Goal: Task Accomplishment & Management: Use online tool/utility

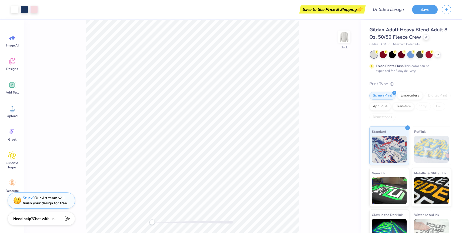
click at [400, 37] on span "Gildan Adult Heavy Blend Adult 8 Oz. 50/50 Fleece Crew" at bounding box center [409, 33] width 78 height 14
click at [397, 105] on div "Transfers" at bounding box center [404, 106] width 22 height 8
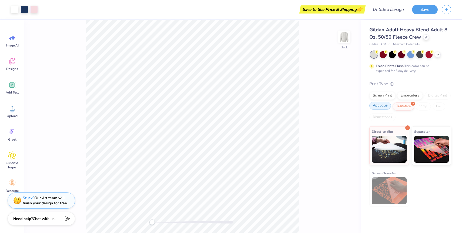
click at [382, 106] on div "Applique" at bounding box center [381, 106] width 22 height 8
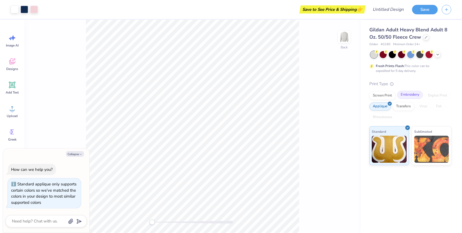
click at [402, 96] on div "Embroidery" at bounding box center [410, 95] width 26 height 8
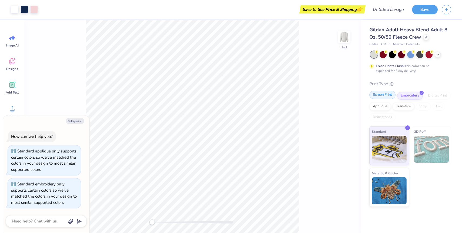
click at [386, 96] on div "Screen Print" at bounding box center [383, 95] width 26 height 8
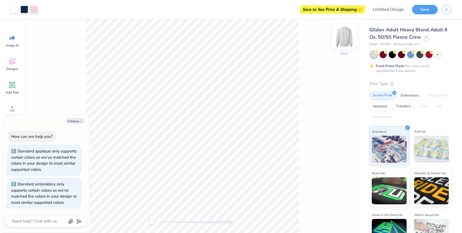
click at [347, 40] on img at bounding box center [345, 37] width 22 height 22
click at [340, 38] on img at bounding box center [345, 37] width 22 height 22
click at [408, 32] on span "Gildan Adult Heavy Blend Adult 8 Oz. 50/50 Fleece Crew" at bounding box center [409, 33] width 78 height 14
click at [428, 37] on div at bounding box center [426, 37] width 6 height 6
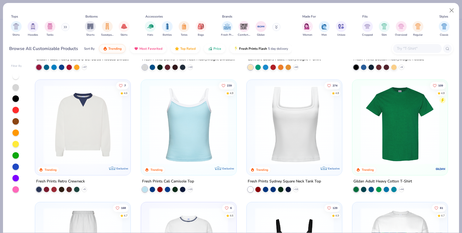
scroll to position [105, 0]
click at [286, 132] on img at bounding box center [294, 124] width 85 height 79
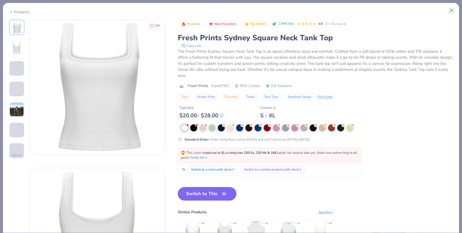
click at [202, 187] on button "Switch to This" at bounding box center [207, 194] width 59 height 14
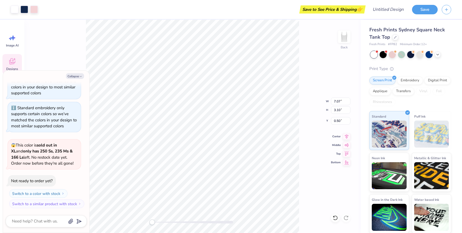
type textarea "x"
type input "1.45"
click at [70, 53] on div "Back W 7.07 7.07 " H 3.10 3.10 " Y 1.45 1.45 " Center Middle Top Bottom" at bounding box center [192, 126] width 337 height 213
click at [75, 75] on button "Collapse" at bounding box center [75, 76] width 18 height 6
type textarea "x"
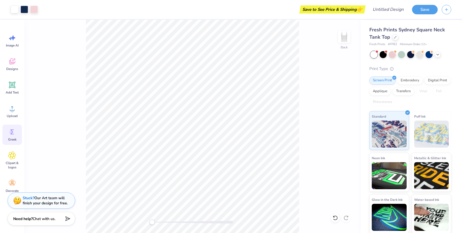
click at [13, 137] on span "Greek" at bounding box center [12, 139] width 8 height 4
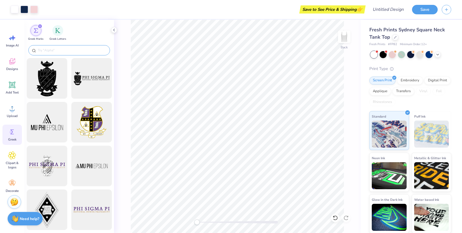
click at [61, 49] on input "text" at bounding box center [71, 50] width 69 height 5
click at [57, 33] on div "filter for Greek Letters" at bounding box center [57, 30] width 11 height 11
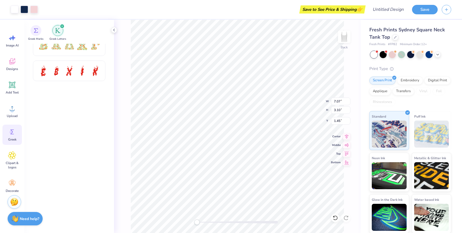
scroll to position [0, 0]
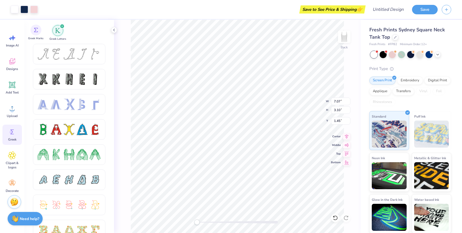
click at [38, 38] on span "Greek Marks" at bounding box center [35, 39] width 15 height 4
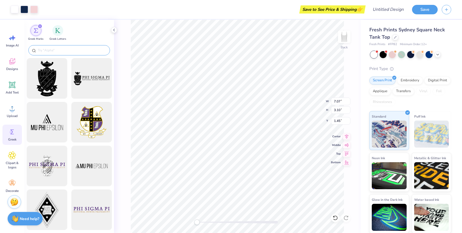
click at [53, 51] on input "text" at bounding box center [71, 50] width 69 height 5
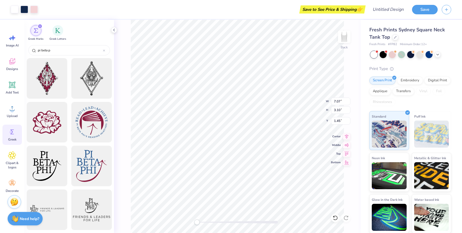
type input "pi beta p"
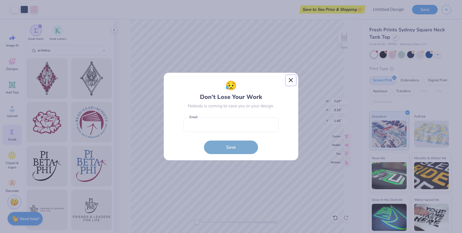
click at [293, 82] on button "Close" at bounding box center [291, 80] width 10 height 10
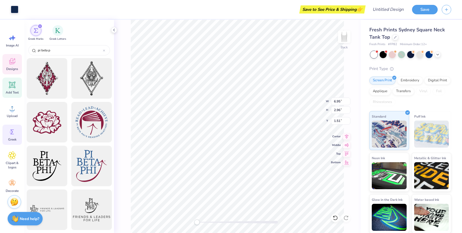
click at [12, 88] on icon at bounding box center [12, 85] width 8 height 8
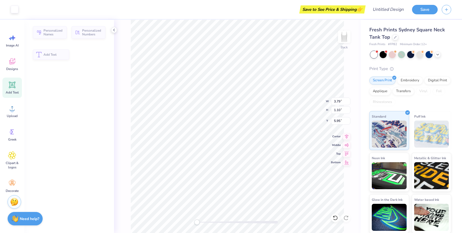
type input "3.79"
type input "1.10"
type input "5.95"
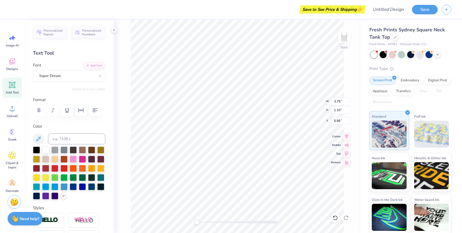
type input "6.95"
type input "2.96"
type input "1.52"
click at [11, 154] on icon at bounding box center [12, 155] width 3 height 3
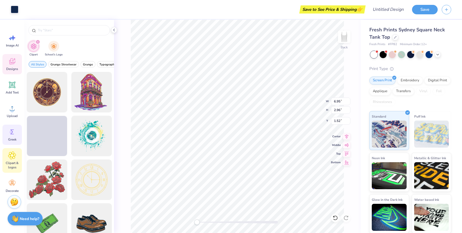
click at [7, 141] on div "Greek" at bounding box center [11, 135] width 19 height 20
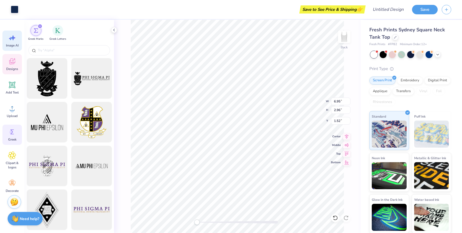
click at [8, 43] on span "Image AI" at bounding box center [12, 45] width 13 height 4
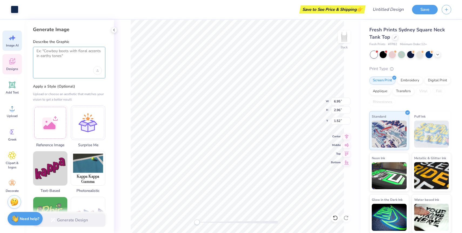
click at [67, 58] on textarea at bounding box center [69, 56] width 65 height 14
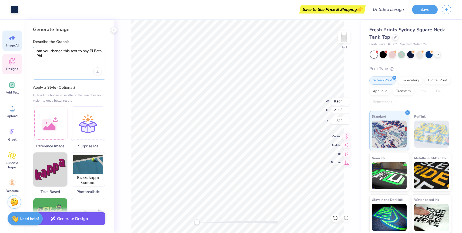
type textarea "can you change this text to say Pi Beta Phi"
click at [65, 218] on button "Generate Design" at bounding box center [69, 218] width 72 height 13
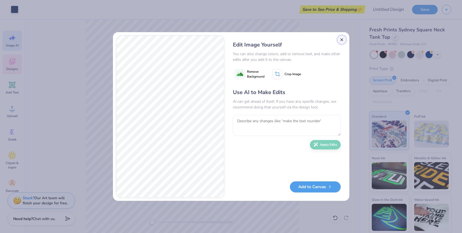
click at [339, 40] on button "Close" at bounding box center [342, 39] width 9 height 9
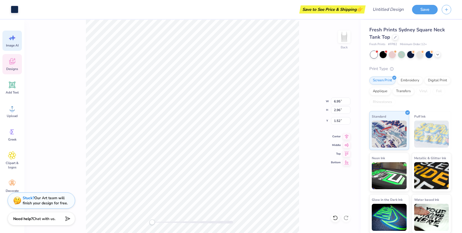
scroll to position [0, 12]
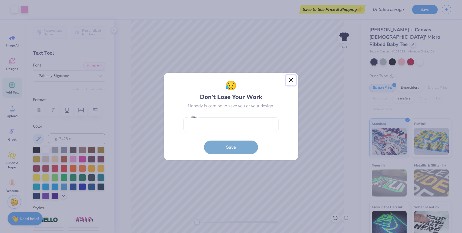
click at [292, 81] on button "Close" at bounding box center [291, 80] width 10 height 10
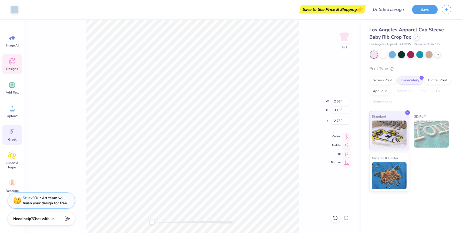
click at [11, 130] on icon at bounding box center [13, 132] width 4 height 5
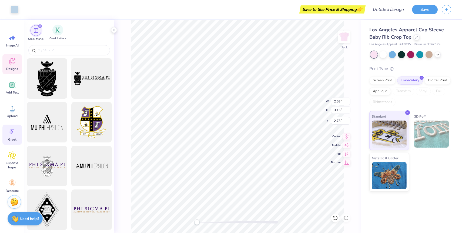
click at [55, 36] on div "Greek Letters" at bounding box center [57, 33] width 17 height 16
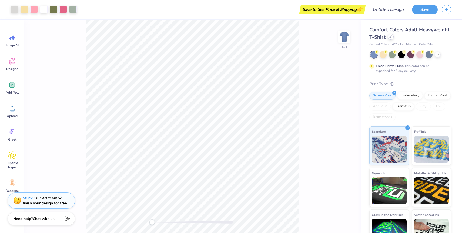
click at [389, 39] on div at bounding box center [391, 37] width 6 height 6
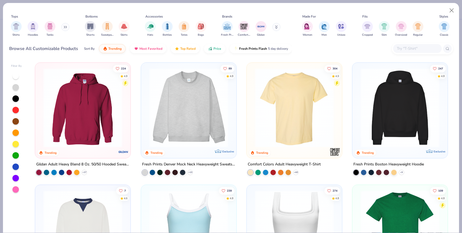
click at [215, 203] on img at bounding box center [189, 229] width 85 height 79
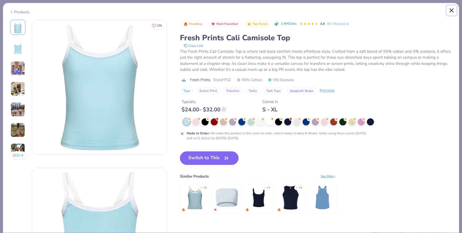
click at [453, 8] on button "Close" at bounding box center [452, 10] width 10 height 10
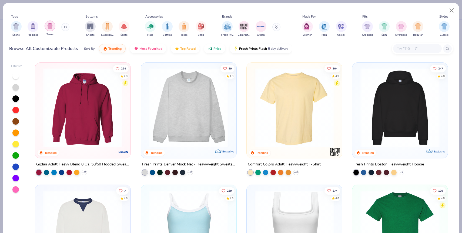
click at [45, 27] on div "filter for Tanks" at bounding box center [50, 26] width 11 height 11
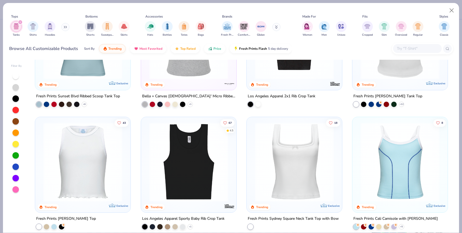
scroll to position [16, 0]
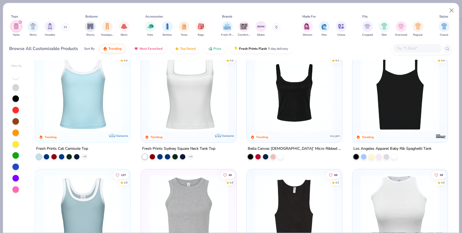
click at [210, 101] on img at bounding box center [188, 91] width 85 height 79
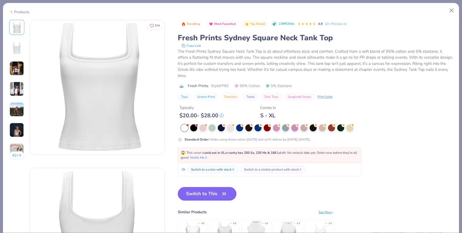
click at [226, 190] on icon "button" at bounding box center [225, 194] width 8 height 8
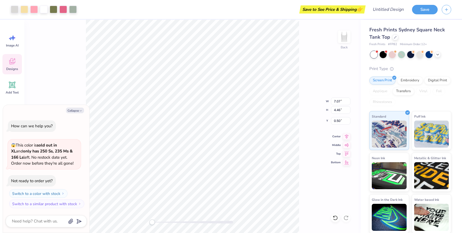
type textarea "x"
type input "1.57"
type input "0.54"
type input "1.24"
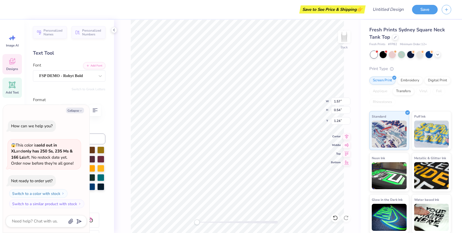
type textarea "x"
type input "1.15"
type input "1.27"
type input "1.01"
type textarea "x"
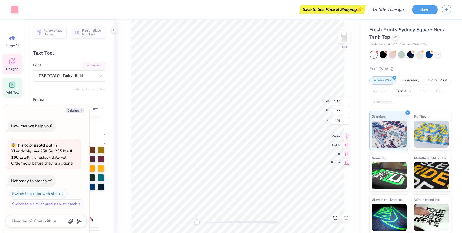
type input "3.48"
type input "1.53"
type input "1.81"
type textarea "x"
type textarea "Z\eta"
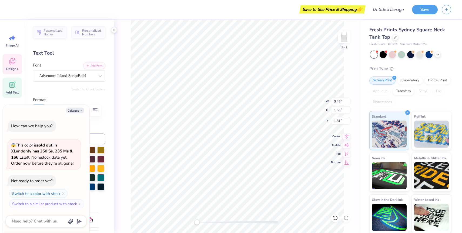
type textarea "x"
type textarea "Zeta"
type textarea "x"
type textarea "Zet"
type textarea "x"
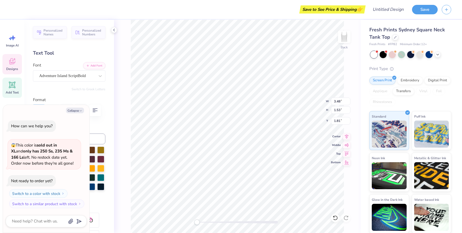
type textarea "Ze"
type textarea "x"
type textarea "Z"
type textarea "x"
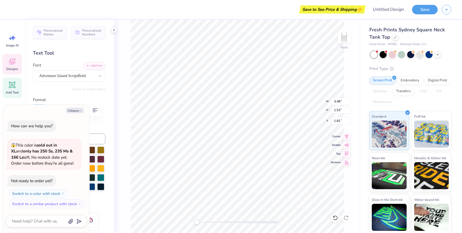
type textarea "P"
type textarea "x"
type textarea "Pi"
type textarea "x"
type textarea "Pi"
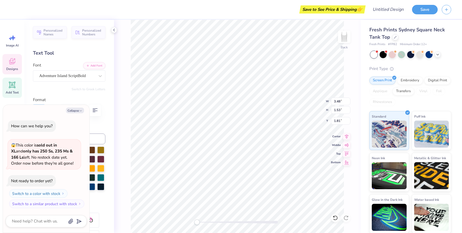
type textarea "x"
type textarea "Pi B"
type textarea "x"
type textarea "Pi Bet"
type textarea "x"
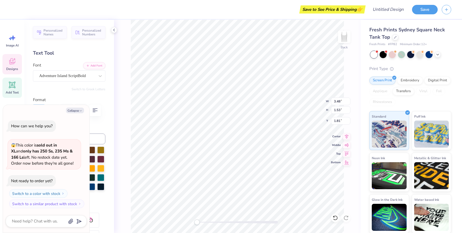
type textarea "Pi Beta"
type textarea "x"
type textarea "Pi Beta"
type textarea "x"
type textarea "Pi Beta P"
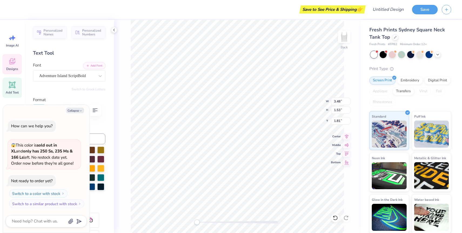
type textarea "x"
type textarea "Pi Beta Ph"
type textarea "x"
type textarea "Pi Beta Phi"
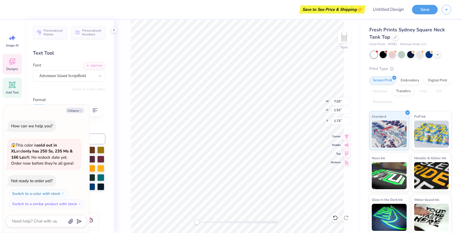
type textarea "x"
type input "3.94"
type input "0.85"
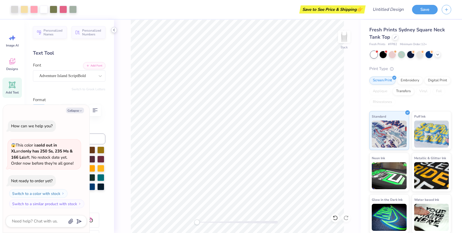
click at [114, 30] on polyline at bounding box center [114, 30] width 1 height 2
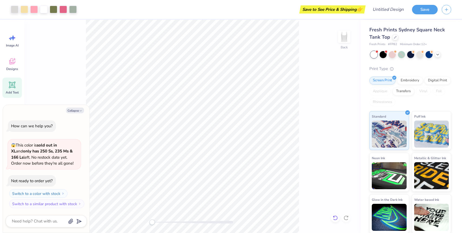
click at [337, 218] on icon at bounding box center [335, 217] width 5 height 5
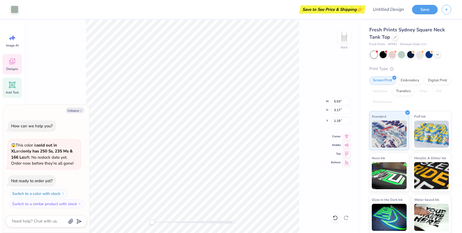
type textarea "x"
type input "0.93"
type input "0.90"
type input "3.07"
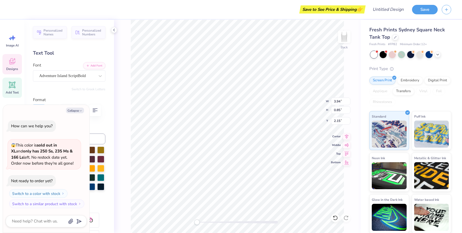
type textarea "x"
type input "2.31"
type input "1.87"
type input "2.53"
type textarea "x"
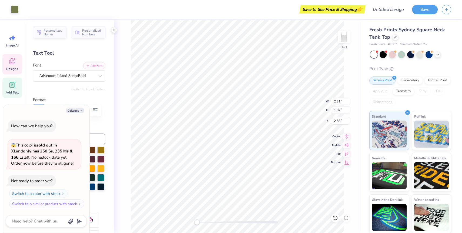
type input "3.94"
type input "0.85"
type input "2.15"
type textarea "x"
type input "3.99"
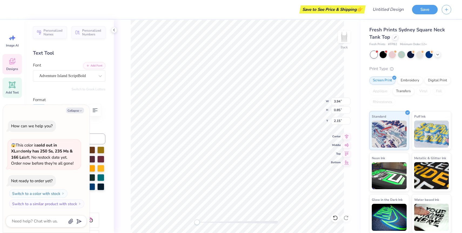
type input "0.86"
click at [305, 99] on div "Back W 3.99 3.99 " H 0.86 0.86 " Y 2.15 2.15 " Center Middle Top Bottom" at bounding box center [237, 126] width 247 height 213
type textarea "x"
type textarea "AUSTIN, TEXA"
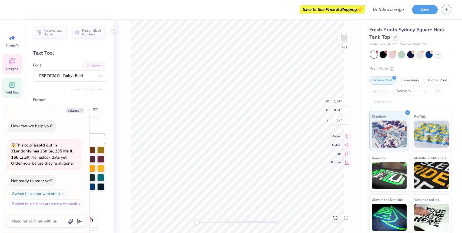
type textarea "x"
type textarea "AUSTIN, TEX"
type textarea "x"
type textarea "AU"
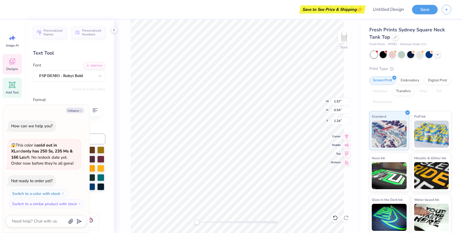
type textarea "x"
type textarea "A"
type textarea "x"
type textarea "M"
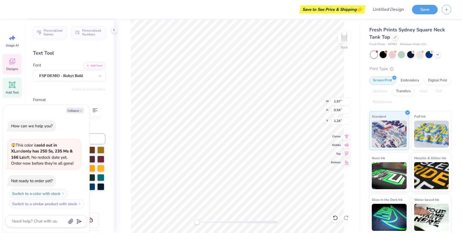
type textarea "x"
type textarea "Mi"
type textarea "x"
type textarea "Mia"
type textarea "x"
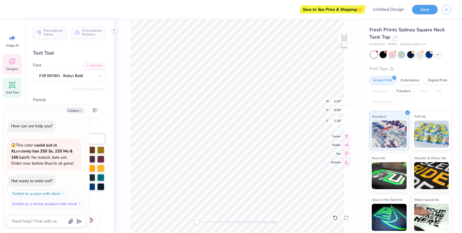
type textarea "Miami"
type textarea "x"
type textarea "Miami,"
type textarea "x"
type textarea "Miami,"
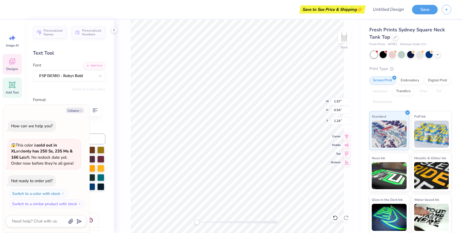
type textarea "x"
type textarea "Miami, Fl"
type textarea "x"
type textarea "Miami, Flo"
type textarea "x"
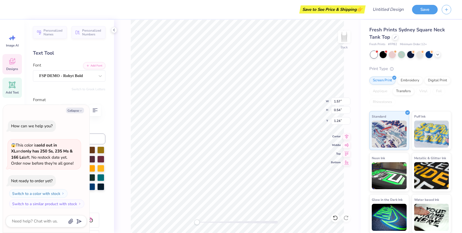
type textarea "Miami, Flor"
type textarea "x"
type textarea "Miami, Flori"
type textarea "x"
type textarea "Miami, Florid"
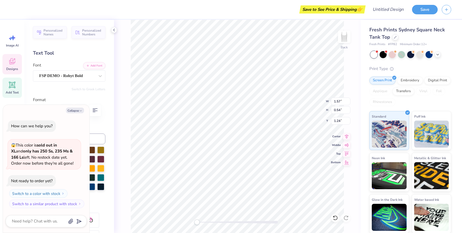
type textarea "x"
type textarea "Miami, Florida"
type textarea "x"
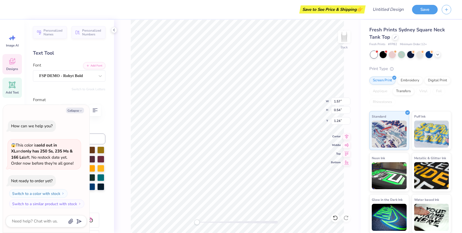
type textarea "Mia"
type textarea "x"
type textarea "Mi"
type textarea "x"
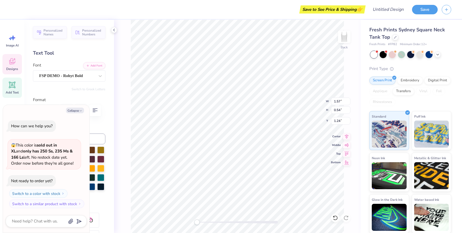
type textarea "M"
type textarea "x"
type textarea "MI"
type textarea "x"
type textarea "MIA"
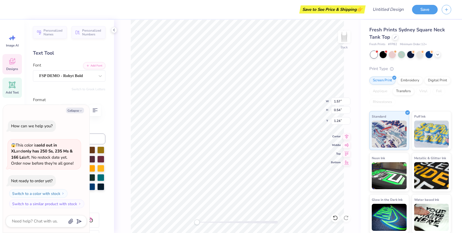
type textarea "x"
type textarea "MIAMI"
type textarea "x"
type textarea "MIAMI,"
type textarea "x"
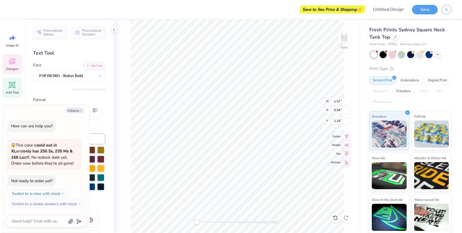
type textarea "MIAMI, F"
type textarea "x"
type textarea "MIAMI, FL"
type textarea "x"
type textarea "MIAMI, FLO"
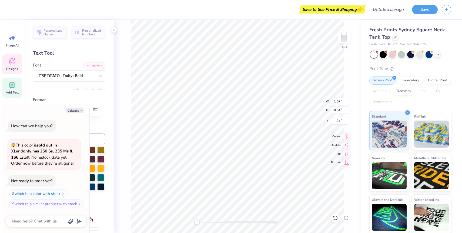
type textarea "x"
type textarea "MIAMI, FLORI"
type textarea "x"
type textarea "MIAMI, FLORID"
type textarea "x"
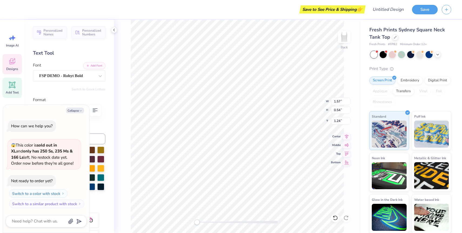
type textarea "MIAMI, FLORIDA"
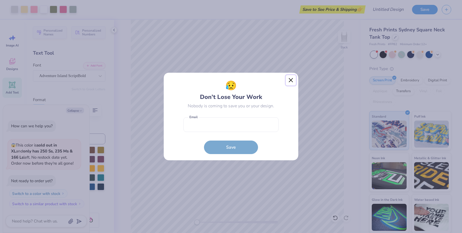
click at [291, 82] on button "Close" at bounding box center [291, 80] width 10 height 10
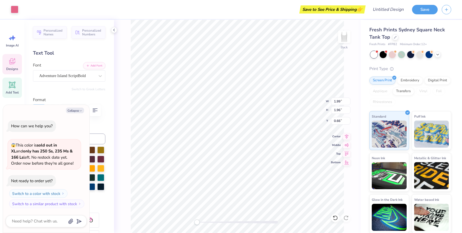
type textarea "x"
type input "1.15"
type input "1.27"
type input "1.01"
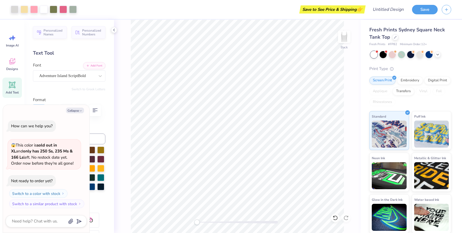
click at [57, 57] on div "Personalized Names Personalized Numbers Text Tool Add Font Font Adventure Islan…" at bounding box center [69, 126] width 90 height 213
click at [11, 62] on icon at bounding box center [12, 61] width 8 height 8
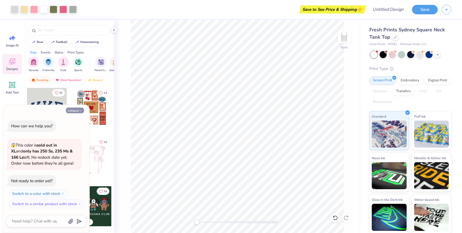
click at [78, 111] on button "Collapse" at bounding box center [75, 111] width 18 height 6
type textarea "x"
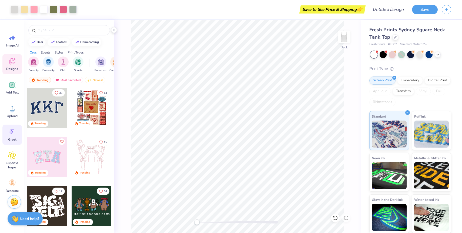
scroll to position [4, 0]
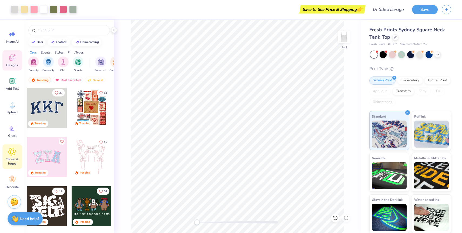
click at [13, 154] on icon at bounding box center [12, 152] width 8 height 8
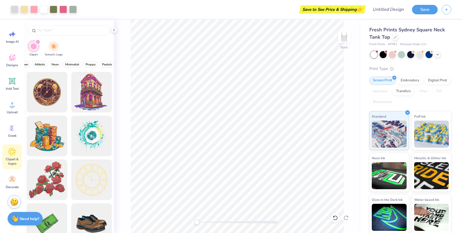
scroll to position [0, 215]
click at [87, 64] on span "Preppy" at bounding box center [91, 64] width 10 height 4
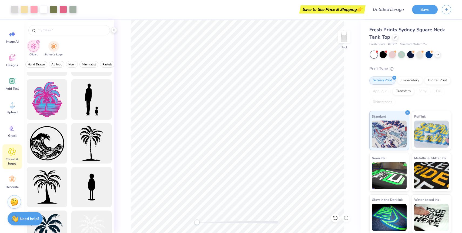
scroll to position [480, 0]
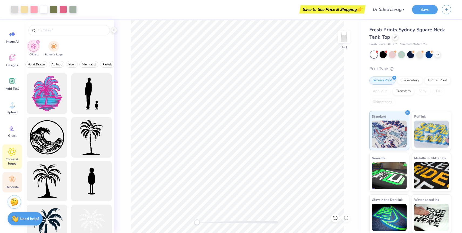
click at [6, 181] on div "Decorate" at bounding box center [11, 182] width 19 height 20
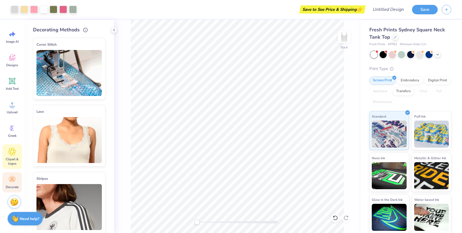
click at [8, 162] on span "Clipart & logos" at bounding box center [12, 161] width 18 height 9
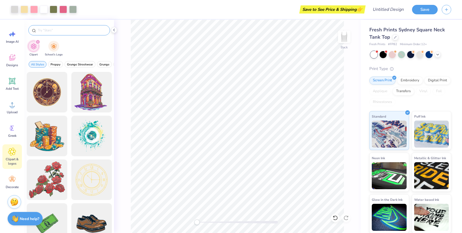
click at [62, 30] on input "text" at bounding box center [71, 30] width 69 height 5
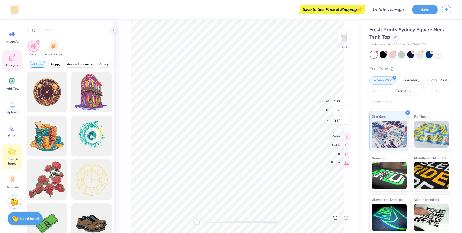
type input "0.68"
type input "1.03"
type input "2.74"
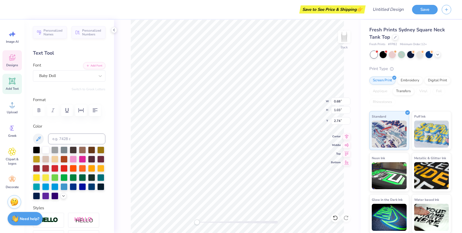
scroll to position [0, 0]
type textarea "S"
type textarea "Sorority showcase"
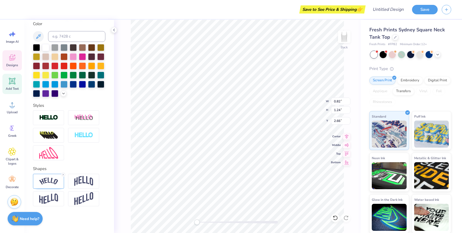
scroll to position [0, 0]
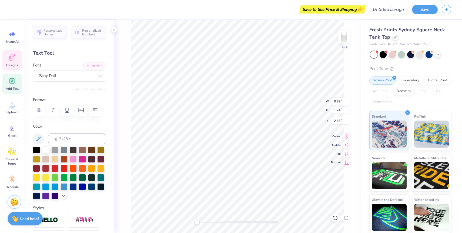
type input "1.02"
type input "1.55"
type input "2.36"
click at [93, 109] on icon "button" at bounding box center [95, 110] width 6 height 6
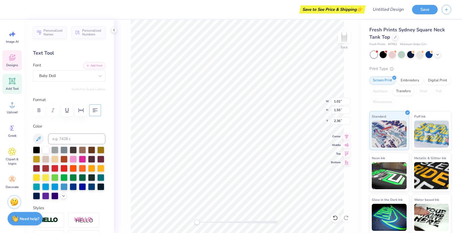
scroll to position [102, 0]
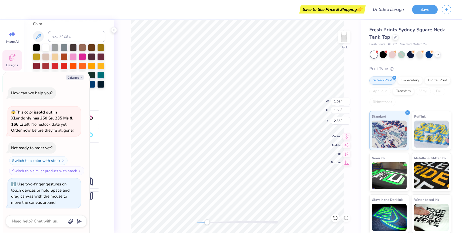
drag, startPoint x: 197, startPoint y: 224, endPoint x: 208, endPoint y: 224, distance: 10.3
click at [208, 224] on div "Accessibility label" at bounding box center [206, 222] width 5 height 5
click at [72, 77] on button "Collapse" at bounding box center [75, 78] width 18 height 6
type textarea "x"
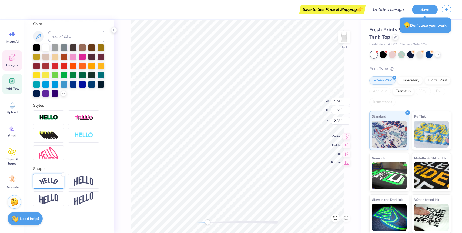
click at [57, 183] on img at bounding box center [48, 181] width 19 height 7
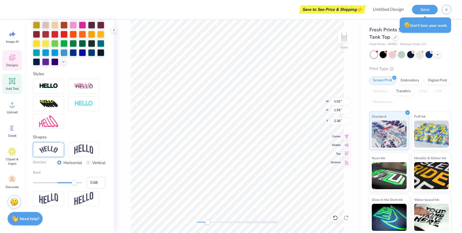
scroll to position [134, 0]
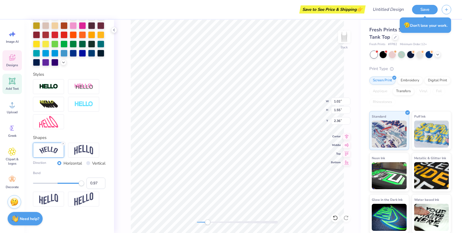
type input "1.00"
drag, startPoint x: 73, startPoint y: 184, endPoint x: 87, endPoint y: 186, distance: 14.0
click at [87, 186] on div "Bend 1.00" at bounding box center [69, 180] width 72 height 18
type input "0.67"
drag, startPoint x: 82, startPoint y: 183, endPoint x: 78, endPoint y: 182, distance: 4.2
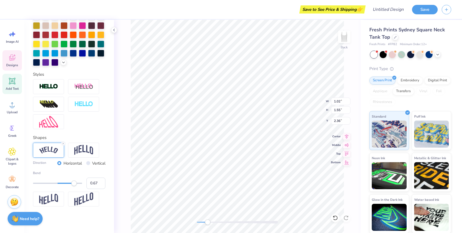
click at [74, 183] on div "Accessibility label" at bounding box center [73, 183] width 5 height 5
type input "2.31"
type input "1.87"
type input "2.49"
drag, startPoint x: 207, startPoint y: 223, endPoint x: 210, endPoint y: 223, distance: 3.5
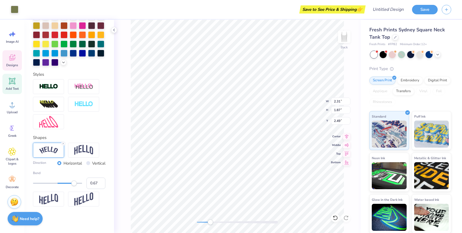
click at [210, 223] on div "Accessibility label" at bounding box center [210, 222] width 5 height 5
type input "1.01"
type input "1.54"
type input "2.57"
type input "2.10"
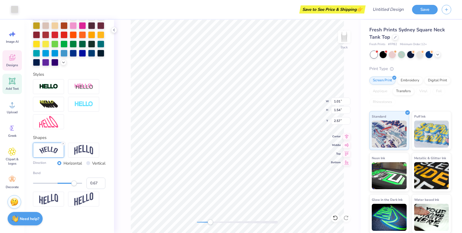
type input "1.68"
type input "2.68"
type input "2.31"
type input "1.87"
type input "2.49"
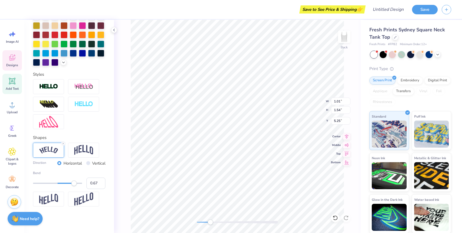
click at [210, 223] on div "Accessibility label" at bounding box center [210, 222] width 5 height 5
type input "-0.47"
drag, startPoint x: 75, startPoint y: 182, endPoint x: 46, endPoint y: 183, distance: 28.7
click at [46, 183] on div "Accessibility label" at bounding box center [46, 183] width 5 height 5
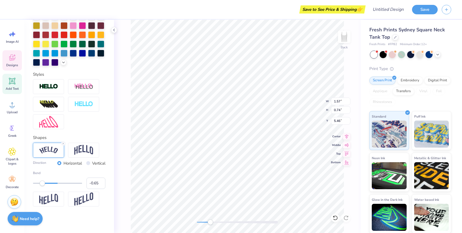
type input "-0.66"
drag, startPoint x: 47, startPoint y: 184, endPoint x: 42, endPoint y: 185, distance: 5.2
click at [41, 185] on div "Accessibility label" at bounding box center [41, 183] width 5 height 5
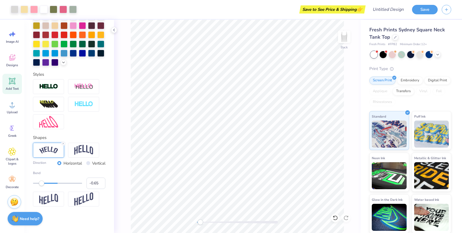
drag, startPoint x: 210, startPoint y: 222, endPoint x: 201, endPoint y: 222, distance: 9.2
click at [201, 222] on div "Accessibility label" at bounding box center [200, 222] width 5 height 5
click at [207, 225] on div "Back" at bounding box center [237, 126] width 247 height 213
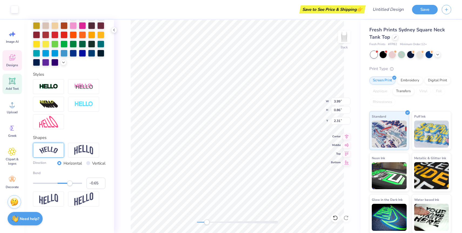
scroll to position [102, 0]
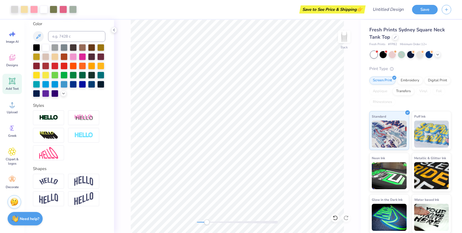
click at [10, 81] on icon at bounding box center [12, 81] width 5 height 5
type textarea "T"
type textarea "established 1867"
drag, startPoint x: 207, startPoint y: 224, endPoint x: 199, endPoint y: 224, distance: 7.6
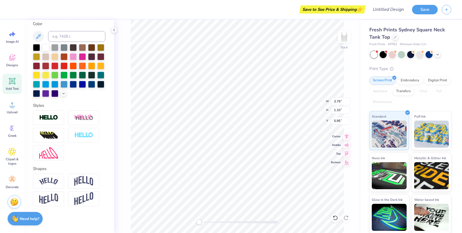
click at [199, 224] on div "Accessibility label" at bounding box center [198, 222] width 5 height 5
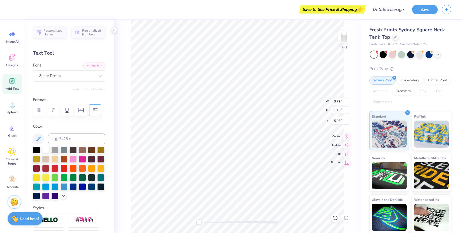
click at [45, 151] on div at bounding box center [45, 149] width 7 height 7
click at [59, 80] on div "Super Dream" at bounding box center [69, 75] width 72 height 11
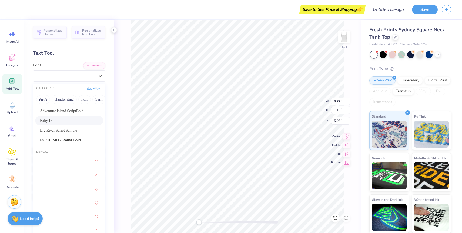
scroll to position [5, 0]
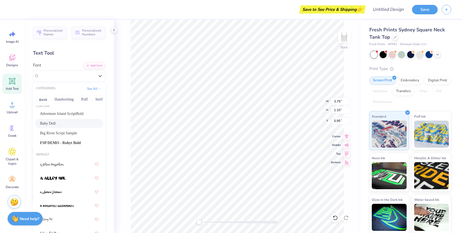
click at [61, 124] on div "Baby Doll" at bounding box center [69, 124] width 58 height 6
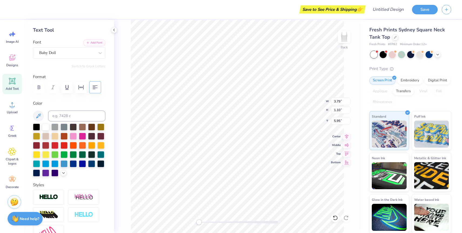
scroll to position [6, 0]
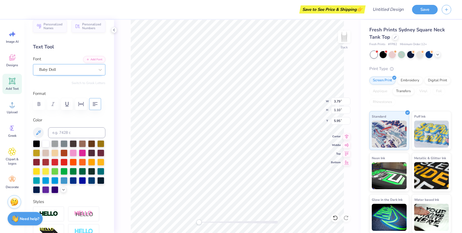
click at [66, 72] on div "Baby Doll" at bounding box center [67, 69] width 57 height 8
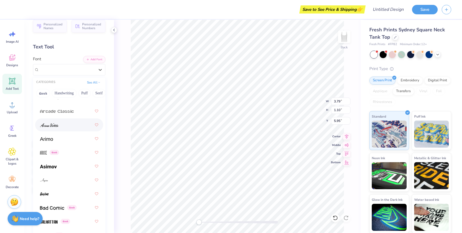
scroll to position [301, 0]
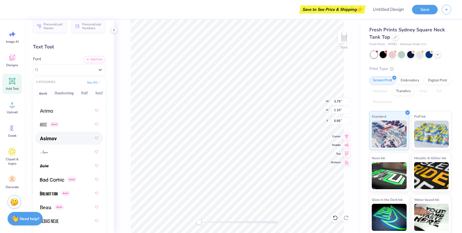
click at [63, 140] on div at bounding box center [69, 138] width 58 height 10
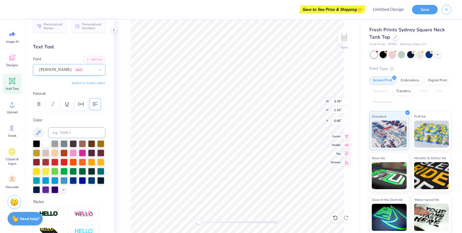
click at [78, 68] on div "Asimov Greek" at bounding box center [67, 69] width 57 height 8
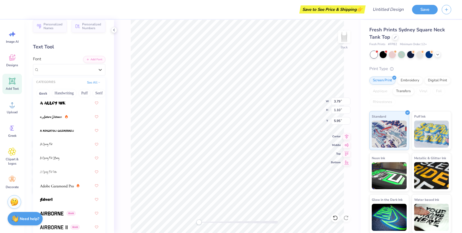
scroll to position [83, 0]
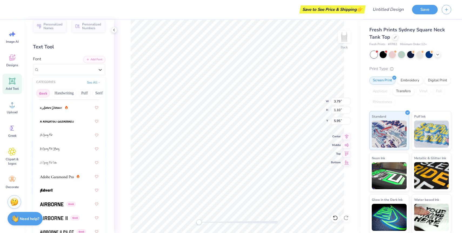
click at [44, 93] on button "Greek" at bounding box center [43, 93] width 14 height 9
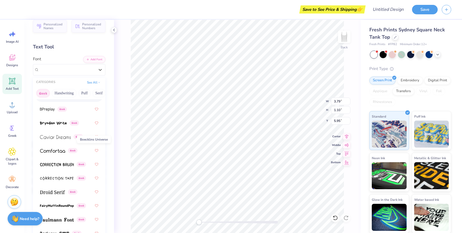
scroll to position [144, 0]
click at [54, 139] on div "Greek" at bounding box center [69, 136] width 58 height 10
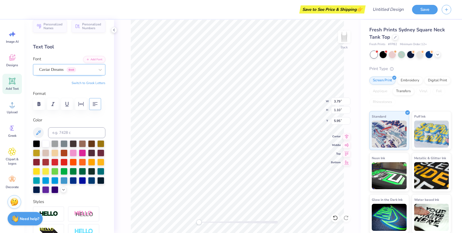
click at [62, 68] on div "Caviar Dreams Greek" at bounding box center [67, 69] width 57 height 8
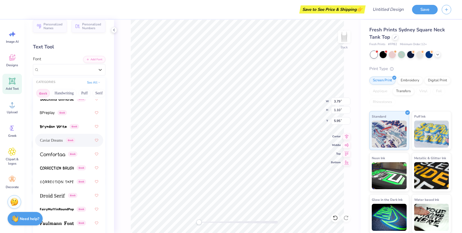
scroll to position [143, 0]
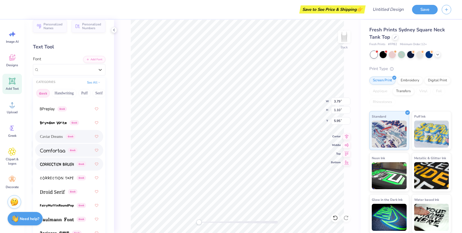
click at [55, 153] on div "Greek" at bounding box center [69, 150] width 58 height 10
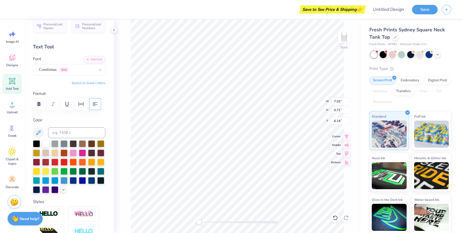
type input "3.28"
type input "0.33"
type input "2.63"
type input "0.27"
type input "3.21"
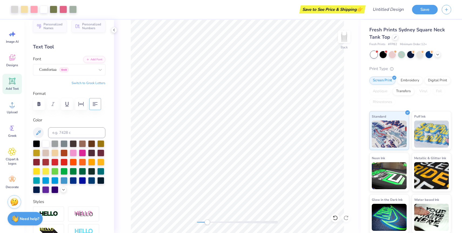
drag, startPoint x: 199, startPoint y: 222, endPoint x: 207, endPoint y: 221, distance: 8.4
click at [207, 221] on div "Accessibility label" at bounding box center [207, 222] width 5 height 5
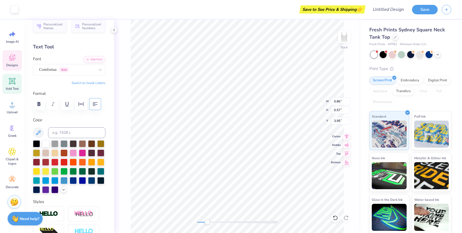
type input "0.86"
type input "0.57"
type input "3.95"
type input "1.60"
type input "0.85"
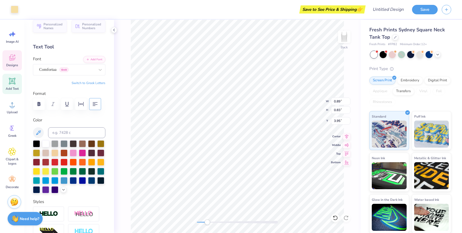
type input "3.54"
type input "0.83"
type input "0.67"
type input "4.13"
type input "1.26"
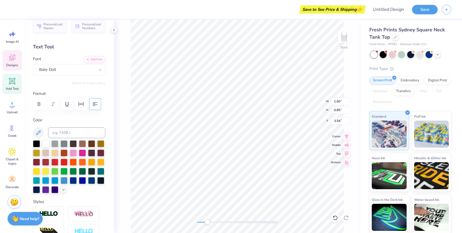
type input "1.10"
type input "2.95"
click at [336, 219] on icon at bounding box center [335, 217] width 5 height 5
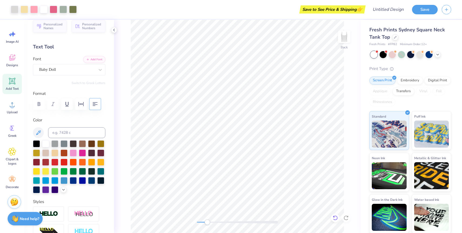
click at [334, 218] on icon at bounding box center [335, 217] width 5 height 5
drag, startPoint x: 206, startPoint y: 223, endPoint x: 202, endPoint y: 223, distance: 4.1
click at [202, 223] on div "Accessibility label" at bounding box center [201, 222] width 5 height 5
click at [13, 150] on icon at bounding box center [12, 152] width 8 height 8
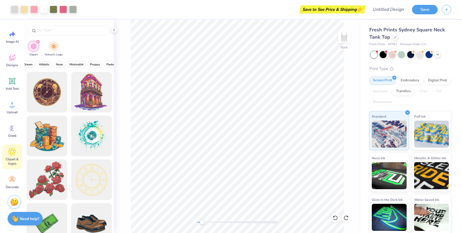
scroll to position [0, 224]
type input "beachy"
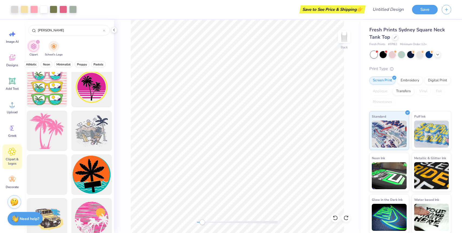
scroll to position [836, 0]
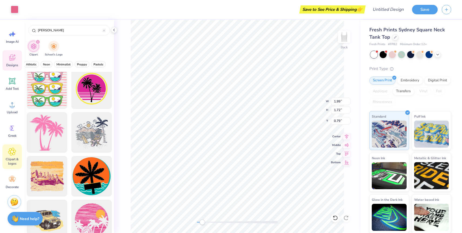
type input "1.65"
type input "0.59"
type input "1.21"
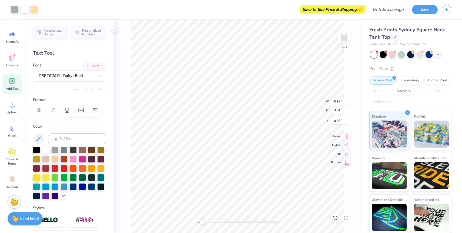
type input "0.85"
click at [336, 218] on icon at bounding box center [335, 217] width 5 height 5
click at [336, 216] on icon at bounding box center [335, 217] width 5 height 5
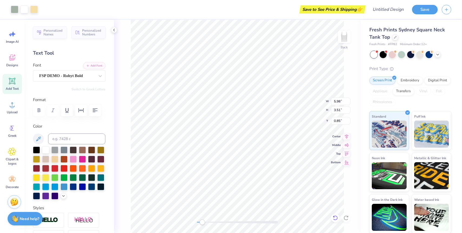
click at [336, 216] on icon at bounding box center [335, 217] width 5 height 5
type input "2.29"
type input "2.31"
click at [13, 8] on div at bounding box center [15, 9] width 8 height 8
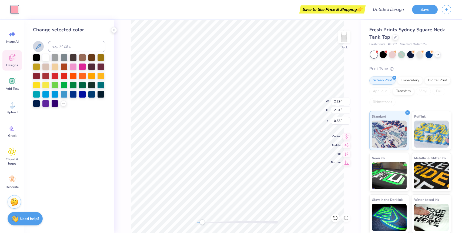
click at [41, 47] on icon at bounding box center [38, 46] width 6 height 6
click at [36, 45] on icon at bounding box center [38, 46] width 6 height 6
click at [64, 103] on icon at bounding box center [63, 103] width 4 height 4
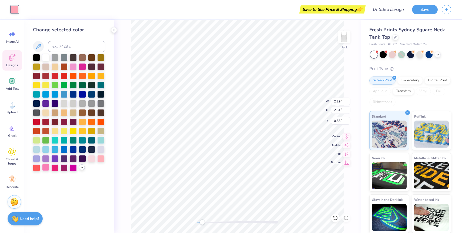
click at [45, 166] on div at bounding box center [45, 167] width 7 height 7
type input "0.50"
click at [99, 160] on div at bounding box center [100, 158] width 7 height 7
click at [46, 168] on div at bounding box center [45, 167] width 7 height 7
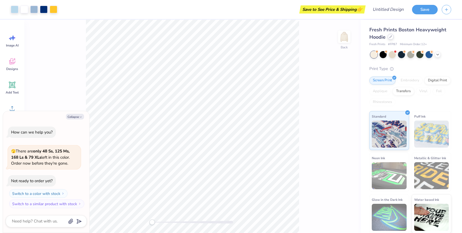
click at [391, 39] on div at bounding box center [391, 37] width 6 height 6
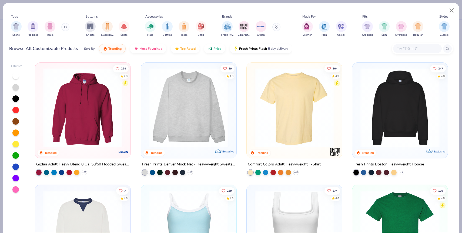
scroll to position [95, 0]
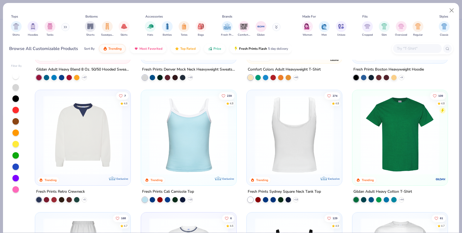
click at [282, 164] on div at bounding box center [295, 134] width 254 height 79
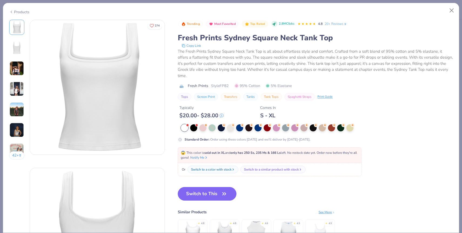
click at [207, 187] on button "Switch to This" at bounding box center [207, 194] width 59 height 14
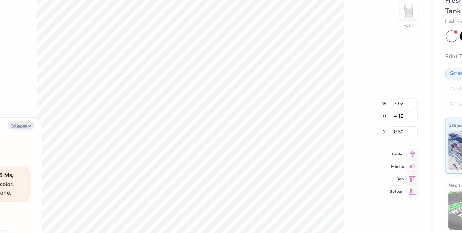
type textarea "x"
type input "3.43"
type input "1.87"
type input "1.69"
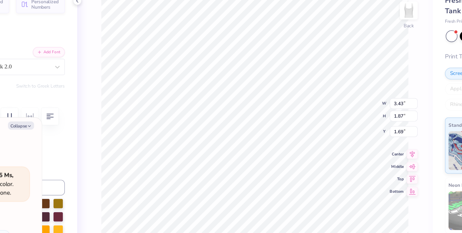
type textarea "x"
type textarea "A"
type textarea "x"
type textarea "p"
type textarea "x"
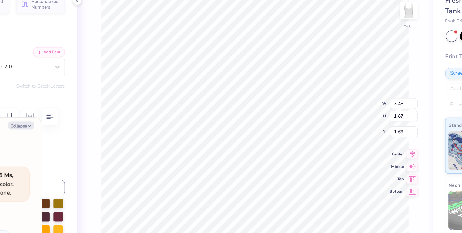
type textarea "pI"
type textarea "x"
type textarea "pI"
type textarea "x"
type textarea "pI b"
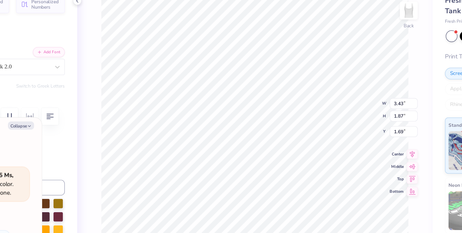
type textarea "x"
type textarea "pI bE"
type textarea "x"
type textarea "pI bET"
type textarea "x"
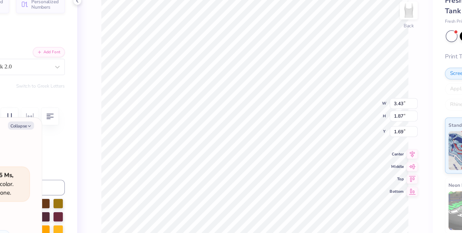
type textarea "pI bETA"
type textarea "x"
type textarea "pI bETA"
type textarea "x"
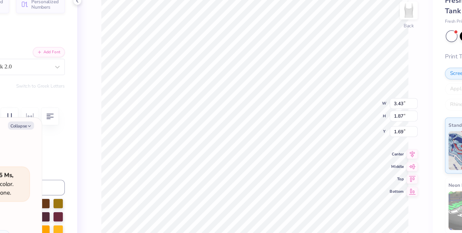
type textarea "pI bETA p"
type textarea "x"
type textarea "pI bETA pH"
type textarea "x"
type textarea "pI bETA pHI"
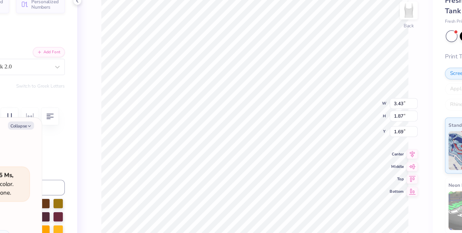
scroll to position [0, 1]
click at [308, 96] on div "Back W 3.43 3.43 " H 1.87 1.87 " Y 1.69 1.69 " Center Middle Top Bottom" at bounding box center [237, 126] width 247 height 213
type textarea "x"
type input "5.99"
type input "2.89"
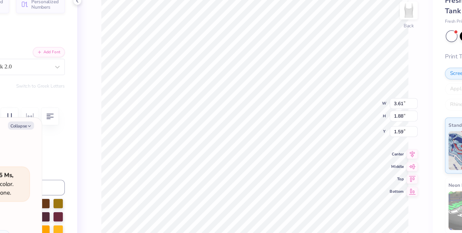
type input "1.24"
type textarea "x"
type input "6.19"
type input "2.99"
type input "1.02"
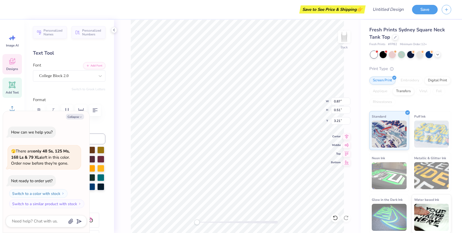
type textarea "x"
type input "0.57"
type input "2.57"
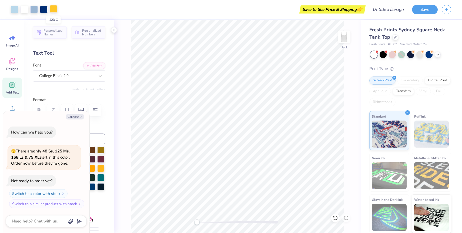
click at [52, 9] on div at bounding box center [54, 9] width 8 height 8
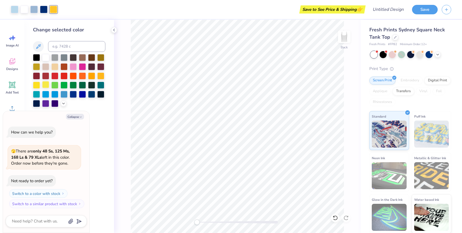
click at [46, 84] on div at bounding box center [45, 84] width 7 height 7
click at [42, 8] on div at bounding box center [44, 9] width 8 height 8
click at [75, 68] on div at bounding box center [73, 66] width 7 height 7
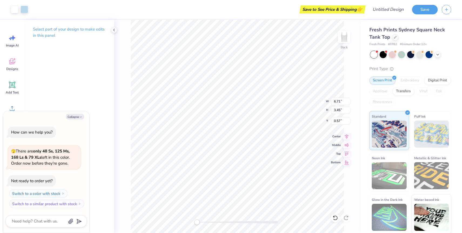
type textarea "x"
type input "0.50"
type textarea "x"
type input "0.81"
click at [115, 31] on icon at bounding box center [114, 30] width 4 height 4
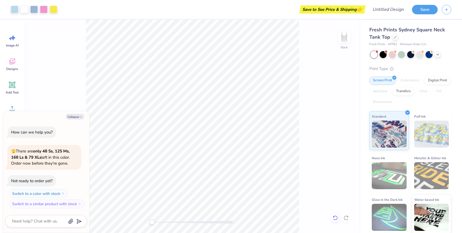
click at [334, 217] on icon at bounding box center [334, 216] width 1 height 1
click at [334, 218] on icon at bounding box center [335, 217] width 5 height 5
click at [336, 218] on icon at bounding box center [335, 217] width 5 height 5
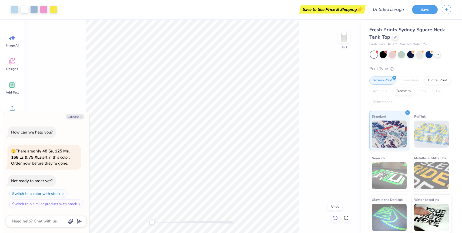
click at [336, 218] on icon at bounding box center [335, 217] width 5 height 5
click at [337, 219] on icon at bounding box center [335, 217] width 5 height 5
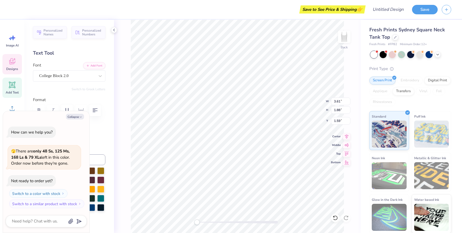
type textarea "x"
type input "1.48"
type input "1.40"
type input "2.51"
click at [333, 216] on icon at bounding box center [335, 217] width 5 height 5
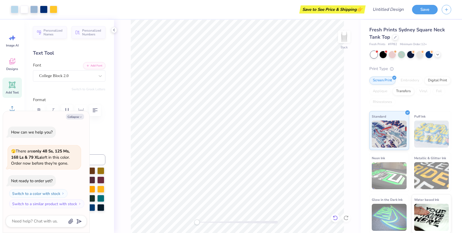
click at [333, 216] on icon at bounding box center [335, 217] width 5 height 5
click at [339, 219] on div at bounding box center [335, 218] width 9 height 9
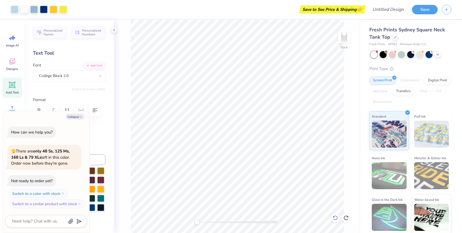
click at [339, 219] on div at bounding box center [335, 218] width 9 height 9
click at [63, 6] on div at bounding box center [63, 9] width 8 height 8
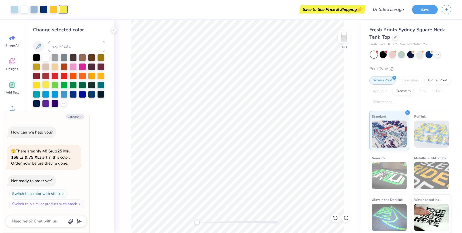
click at [48, 84] on div at bounding box center [45, 84] width 7 height 7
click at [53, 12] on div at bounding box center [54, 9] width 8 height 8
click at [44, 86] on div at bounding box center [45, 84] width 7 height 7
click at [44, 10] on div at bounding box center [44, 9] width 8 height 8
click at [82, 67] on div at bounding box center [82, 66] width 7 height 7
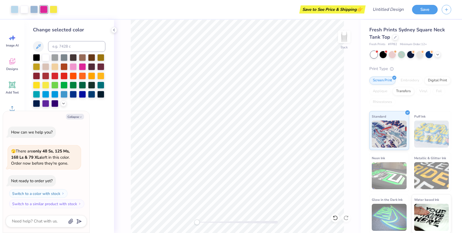
click at [31, 28] on div "Change selected color" at bounding box center [69, 126] width 90 height 213
click at [76, 116] on button "Collapse" at bounding box center [75, 117] width 18 height 6
type textarea "x"
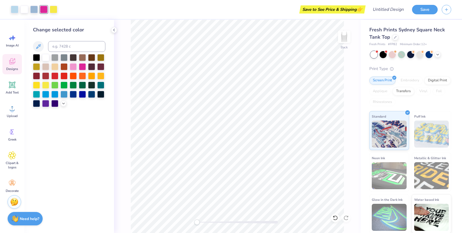
click at [12, 66] on div "Designs" at bounding box center [11, 64] width 19 height 20
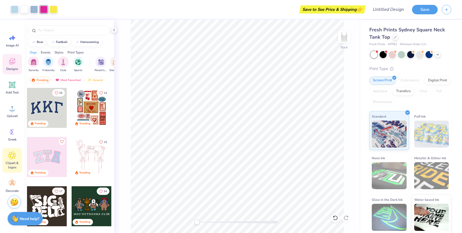
click at [10, 169] on span "Clipart & logos" at bounding box center [12, 165] width 18 height 9
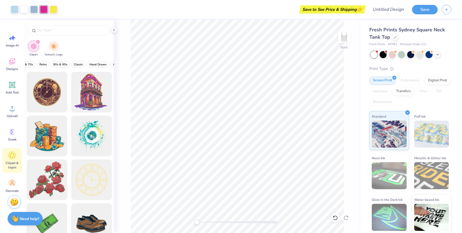
scroll to position [0, 196]
click at [69, 31] on input "text" at bounding box center [71, 30] width 69 height 5
type input "florida"
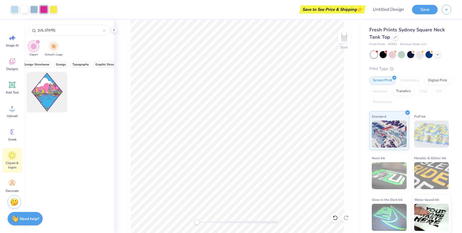
scroll to position [0, 23]
click at [52, 51] on div "filter for School's Logo" at bounding box center [53, 45] width 11 height 11
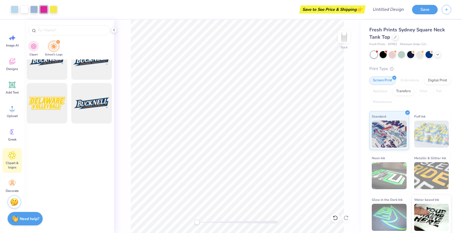
scroll to position [0, 0]
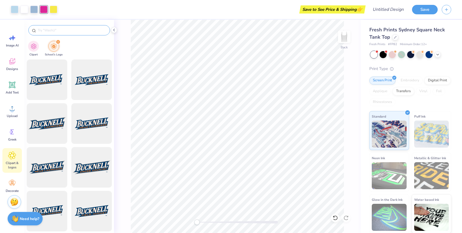
click at [68, 29] on input "text" at bounding box center [71, 30] width 69 height 5
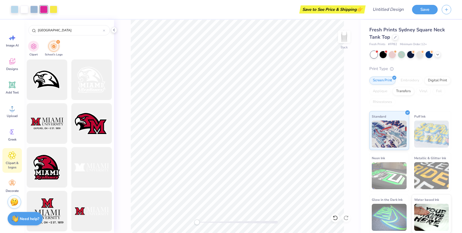
type input "university of miami"
click at [12, 180] on circle at bounding box center [12, 181] width 4 height 4
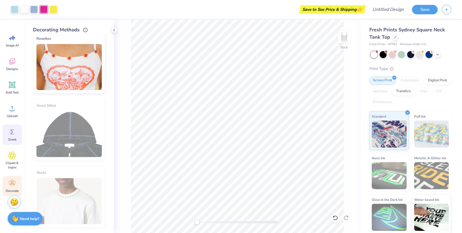
scroll to position [0, 0]
click at [7, 68] on span "Designs" at bounding box center [12, 69] width 12 height 4
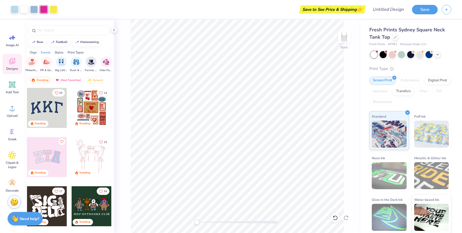
scroll to position [0, 128]
click at [13, 87] on icon at bounding box center [12, 85] width 8 height 8
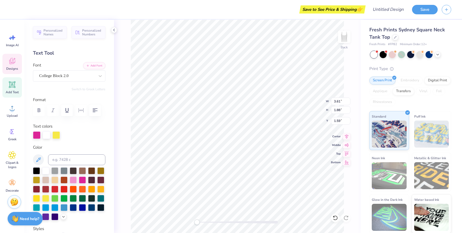
type input "1.36"
type input "1.28"
type input "2.56"
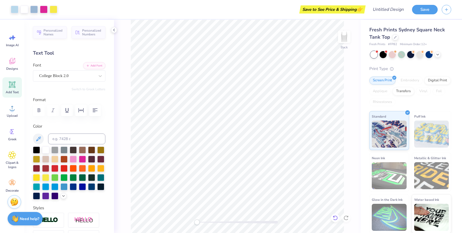
click at [333, 219] on icon at bounding box center [335, 217] width 5 height 5
click at [336, 219] on icon at bounding box center [335, 217] width 5 height 5
click at [338, 220] on icon at bounding box center [335, 217] width 5 height 5
click at [334, 218] on icon at bounding box center [335, 217] width 5 height 5
type input "0.57"
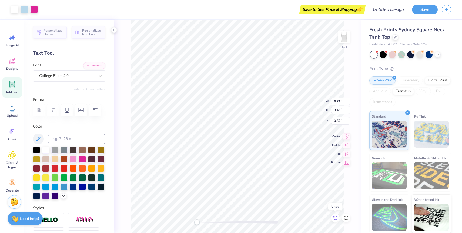
click at [334, 218] on icon at bounding box center [335, 217] width 5 height 5
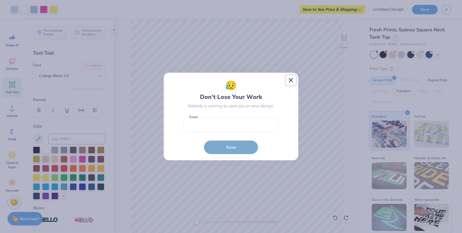
click at [295, 77] on button "Close" at bounding box center [291, 80] width 10 height 10
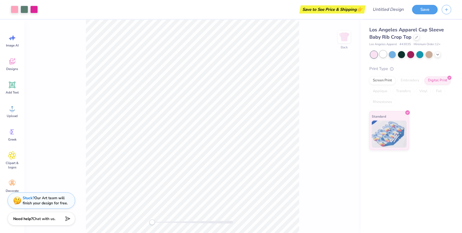
click at [386, 53] on div at bounding box center [383, 54] width 7 height 7
click at [416, 37] on icon at bounding box center [417, 37] width 2 height 2
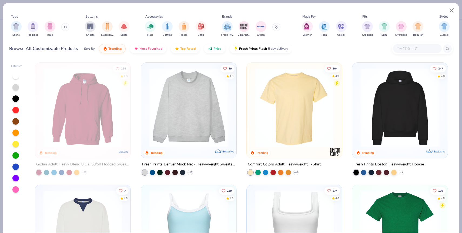
scroll to position [56, 0]
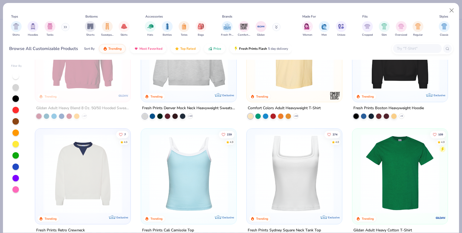
click at [198, 165] on img at bounding box center [189, 173] width 85 height 79
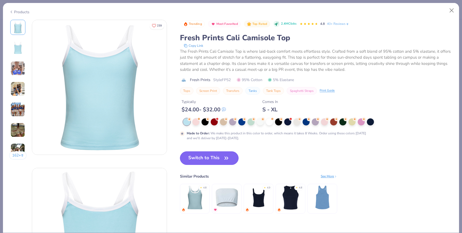
click at [205, 160] on button "Switch to This" at bounding box center [209, 158] width 59 height 14
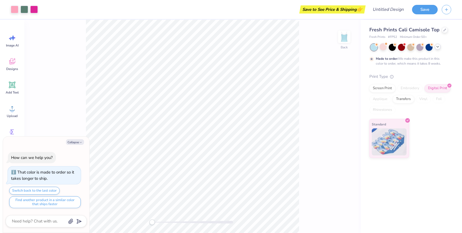
click at [439, 47] on icon at bounding box center [438, 47] width 4 height 4
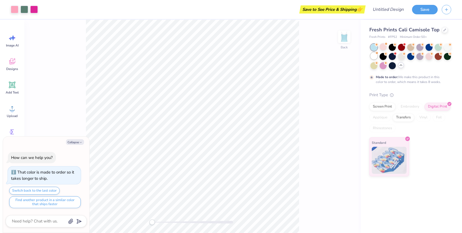
click at [374, 56] on div at bounding box center [374, 55] width 7 height 7
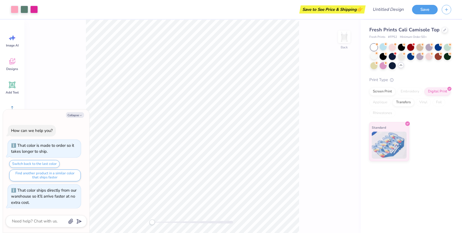
scroll to position [31, 0]
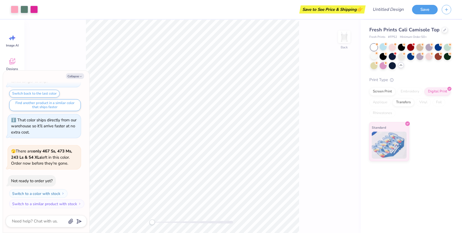
click at [302, 89] on div "Back" at bounding box center [192, 126] width 337 height 213
type textarea "x"
type input "4.57"
type input "4.98"
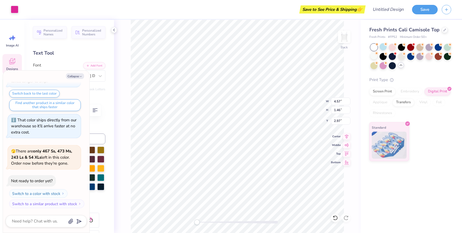
type textarea "x"
type textarea "Love Grows Where Goes"
type textarea "x"
type textarea "Love Grows Where P Goes"
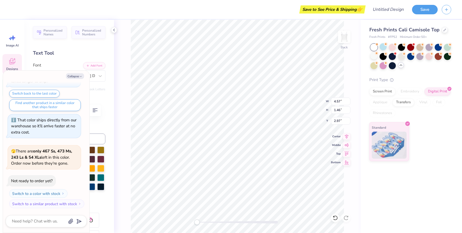
type textarea "x"
type textarea "Love Grows Where PI Goes"
type textarea "x"
type textarea "Love Grows Where PI Goes"
type textarea "x"
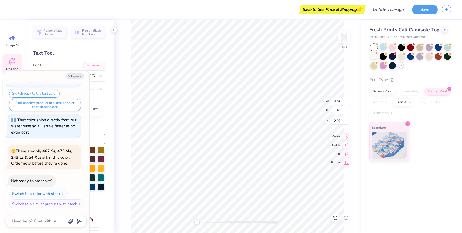
type textarea "Love Grows Where P Goes"
type textarea "x"
type textarea "Love Grows Where Pi Goes"
type textarea "x"
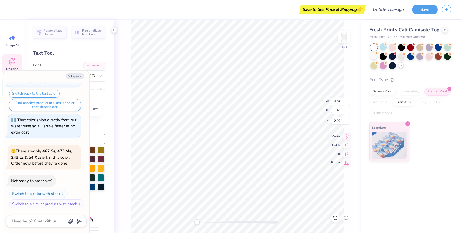
type textarea "Love Grows Where Pi P Goes"
type textarea "x"
type textarea "Love Grows Where Pi Ph Goes"
type textarea "x"
type textarea "Love Grows Where Pi Phi Goes"
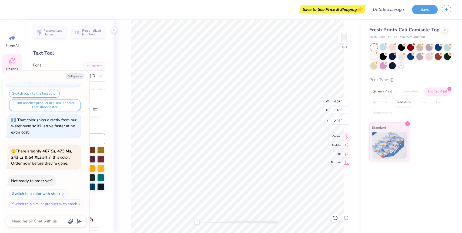
scroll to position [0, 3]
click at [65, 61] on div "Personalized Names Personalized Numbers Text Tool Add Font Font Adelaide & Geor…" at bounding box center [69, 126] width 90 height 213
click at [40, 65] on label "Font" at bounding box center [37, 65] width 8 height 6
click at [40, 73] on input "Font" at bounding box center [39, 76] width 1 height 6
click at [37, 65] on label "Font" at bounding box center [37, 65] width 8 height 6
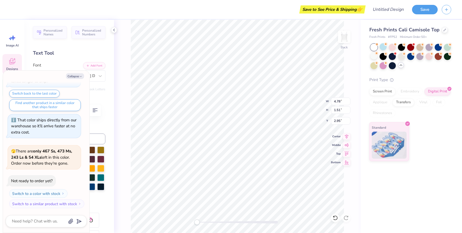
click at [39, 73] on input "Font" at bounding box center [39, 76] width 1 height 6
click at [68, 74] on button "Collapse" at bounding box center [75, 76] width 18 height 6
type textarea "x"
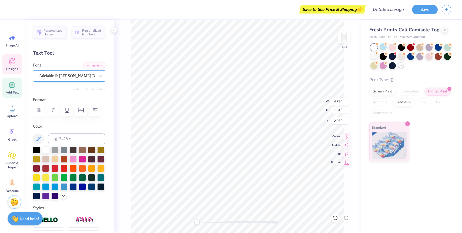
click at [68, 75] on div "Adelaide & Georgie Demo Version" at bounding box center [67, 76] width 57 height 8
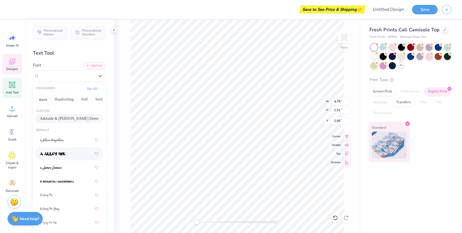
scroll to position [2, 0]
click at [42, 94] on div "Greek Handwriting Puff Serif Bold Calligraphy Retro Sans Serif Minimal Fantasy …" at bounding box center [69, 100] width 72 height 12
click at [42, 98] on button "Greek" at bounding box center [43, 99] width 14 height 9
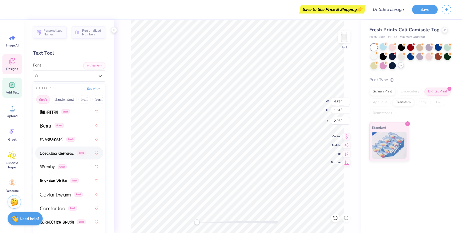
scroll to position [131, 0]
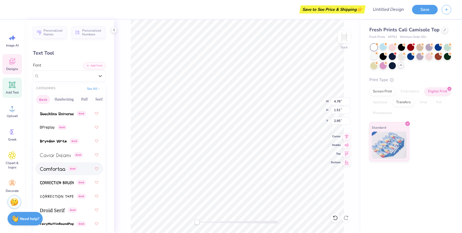
click at [55, 167] on span at bounding box center [52, 169] width 25 height 6
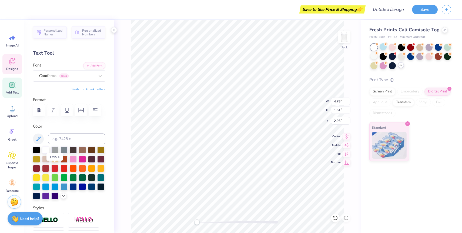
scroll to position [19, 0]
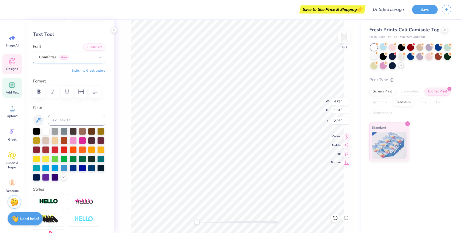
click at [94, 57] on div "Comfortaa Greek" at bounding box center [67, 57] width 57 height 8
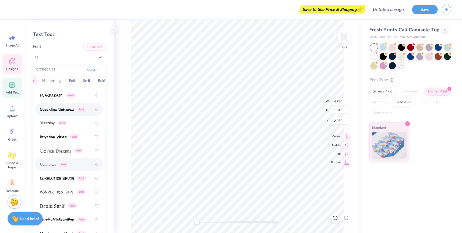
scroll to position [0, 15]
click at [84, 79] on button "Serif" at bounding box center [83, 81] width 13 height 9
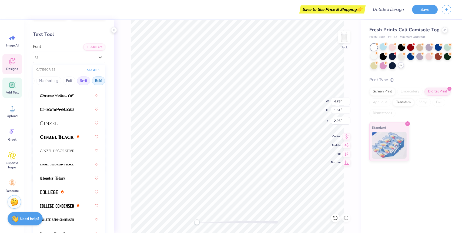
click at [95, 80] on button "Bold" at bounding box center [98, 81] width 13 height 9
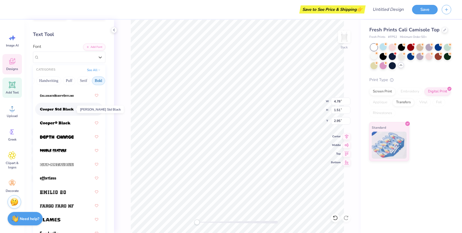
click at [72, 110] on img at bounding box center [57, 110] width 34 height 4
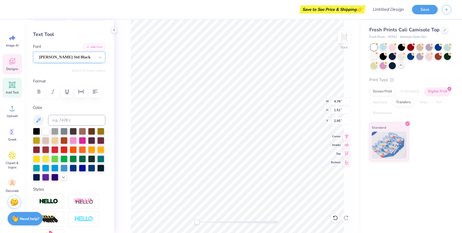
click at [85, 58] on div "Cooper Std Black" at bounding box center [67, 57] width 57 height 8
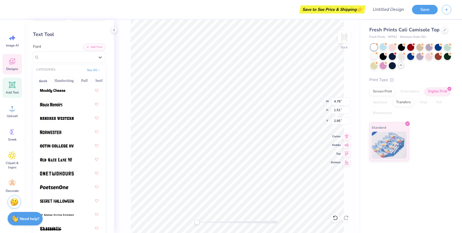
scroll to position [660, 0]
click at [62, 135] on div at bounding box center [69, 132] width 58 height 10
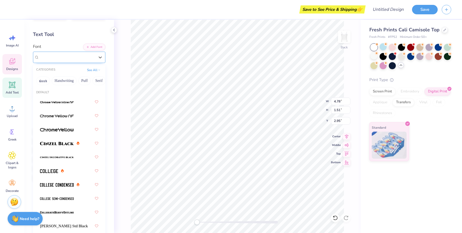
click at [78, 55] on div "Norwester" at bounding box center [67, 57] width 57 height 8
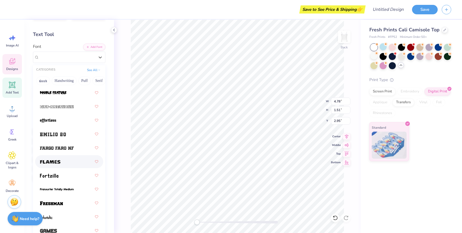
scroll to position [170, 0]
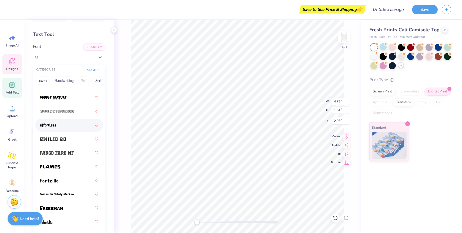
click at [57, 130] on div at bounding box center [69, 125] width 58 height 10
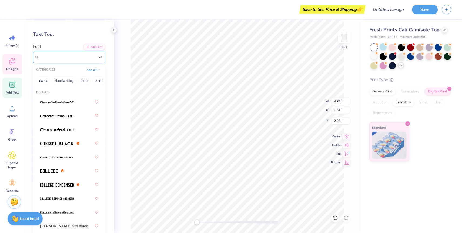
click at [74, 57] on div "effortless" at bounding box center [67, 57] width 57 height 8
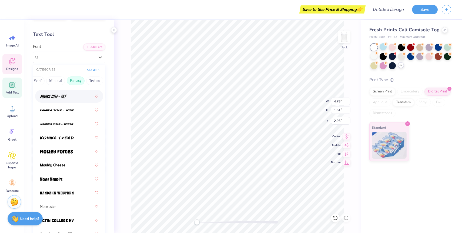
scroll to position [0, 139]
click at [51, 81] on button "Minimal" at bounding box center [59, 81] width 19 height 9
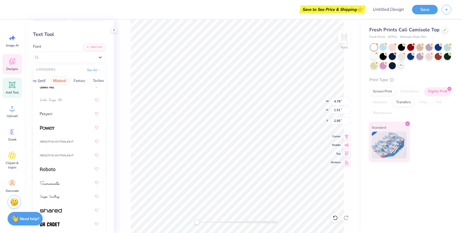
scroll to position [209, 0]
click at [55, 117] on div at bounding box center [69, 114] width 58 height 10
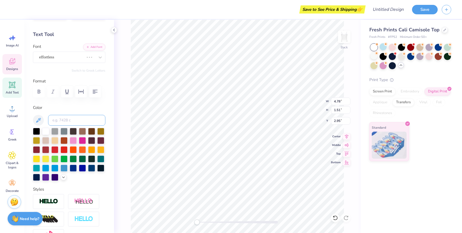
click at [55, 117] on input at bounding box center [76, 120] width 57 height 11
click at [67, 60] on div at bounding box center [61, 57] width 45 height 7
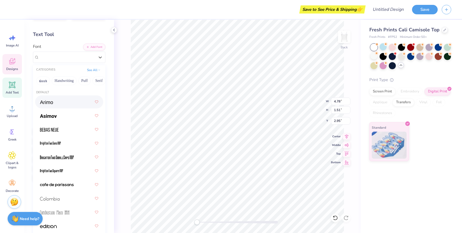
drag, startPoint x: 62, startPoint y: 112, endPoint x: 80, endPoint y: 77, distance: 39.5
click at [80, 77] on div "CATEGORIES See All Greek Handwriting Puff Serif Bold Calligraphy Retro Sans Ser…" at bounding box center [69, 157] width 72 height 184
click at [39, 80] on button "Bold" at bounding box center [34, 81] width 13 height 9
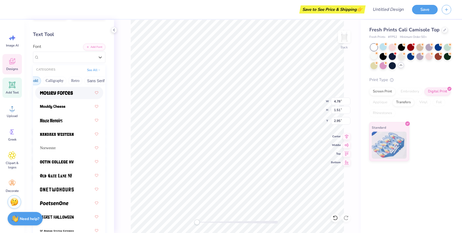
scroll to position [642, 0]
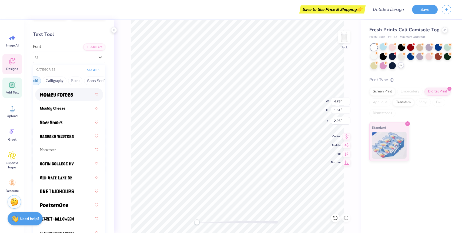
click at [72, 92] on div at bounding box center [69, 95] width 58 height 10
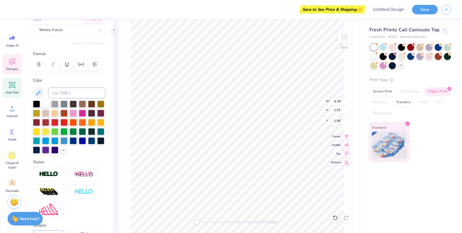
scroll to position [43, 0]
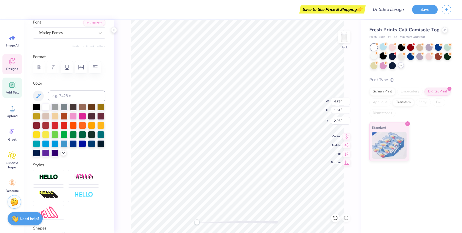
click at [386, 56] on div at bounding box center [383, 55] width 7 height 7
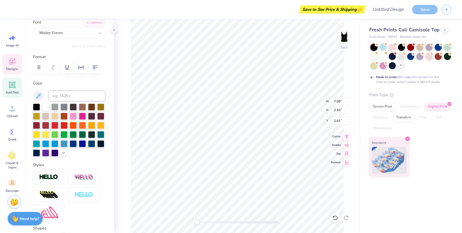
type input "7.09"
type input "2.10"
type input "2.61"
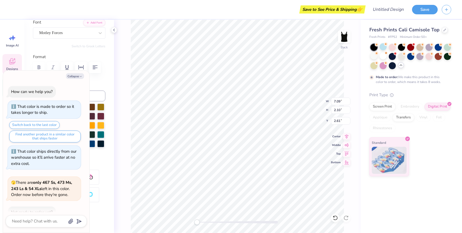
scroll to position [76, 0]
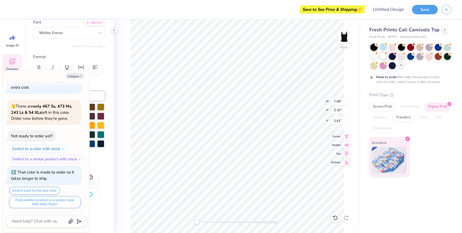
click at [382, 57] on div at bounding box center [383, 55] width 7 height 7
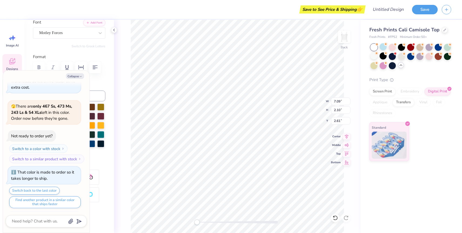
scroll to position [173, 0]
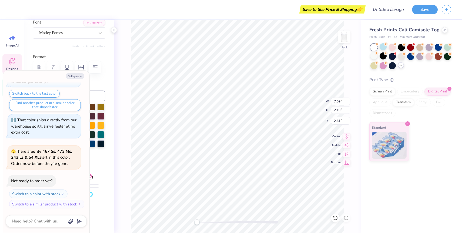
click at [104, 83] on label "Color" at bounding box center [69, 83] width 72 height 6
click at [91, 37] on div "Motley Forces" at bounding box center [69, 32] width 72 height 11
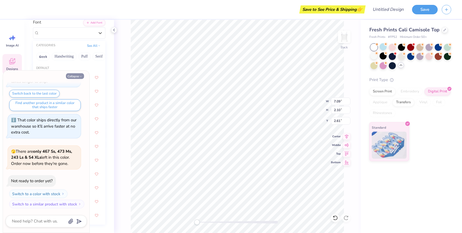
click at [80, 77] on icon "button" at bounding box center [80, 76] width 3 height 3
type textarea "x"
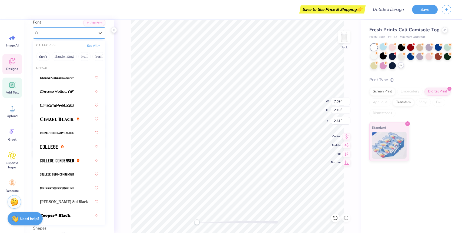
click at [81, 38] on div "Motley Forces" at bounding box center [69, 32] width 72 height 11
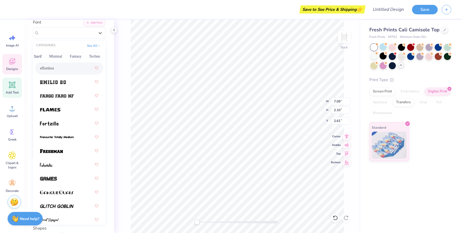
scroll to position [0, 144]
click at [51, 55] on button "Minimal" at bounding box center [54, 56] width 19 height 9
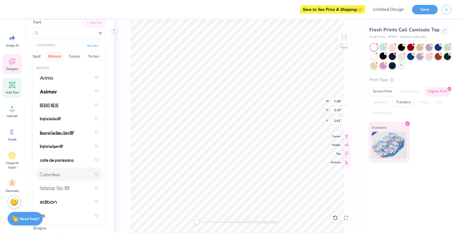
scroll to position [42, 0]
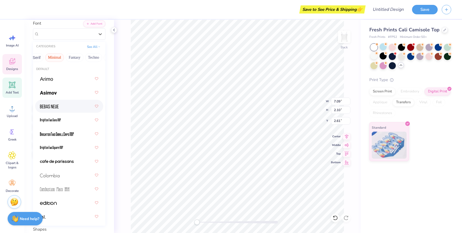
click at [67, 103] on div at bounding box center [69, 106] width 58 height 10
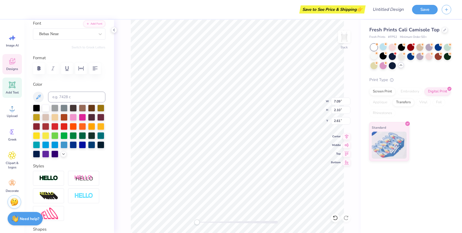
type input "5.46"
type input "1.68"
type input "2.77"
type textarea "Love Grows Where Pi Phi Goes!"
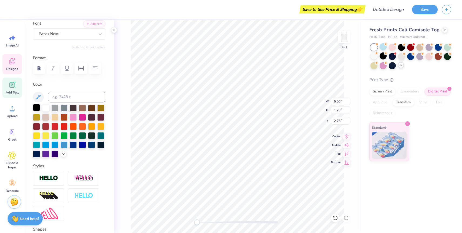
click at [37, 111] on div at bounding box center [36, 107] width 7 height 7
click at [41, 69] on icon "button" at bounding box center [39, 68] width 6 height 6
type input "2.91"
type input "4.31"
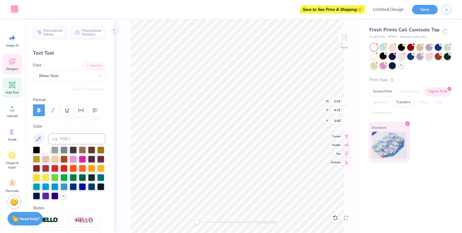
click at [16, 9] on div at bounding box center [15, 9] width 8 height 8
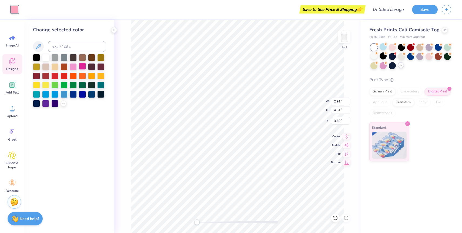
click at [80, 68] on div at bounding box center [82, 66] width 7 height 7
type input "3.66"
click at [74, 67] on div at bounding box center [73, 66] width 7 height 7
click at [35, 84] on div at bounding box center [36, 84] width 7 height 7
click at [48, 85] on div at bounding box center [45, 84] width 7 height 7
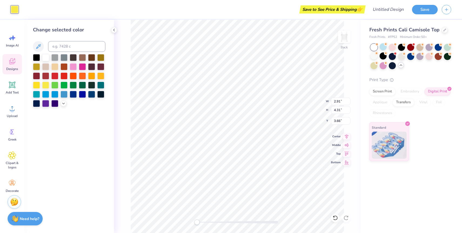
click at [127, 105] on div "Back W 2.91 2.91 " H 4.31 4.31 " Y 3.66 3.66 " Center Middle Top Bottom" at bounding box center [237, 126] width 247 height 213
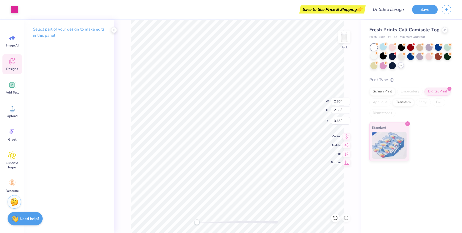
type input "2.68"
type input "4.02"
type input "3.93"
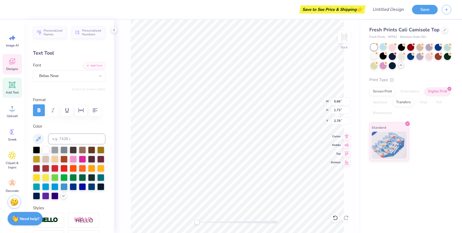
type input "2.68"
type input "4.02"
type input "5.81"
click at [14, 7] on div at bounding box center [15, 9] width 8 height 8
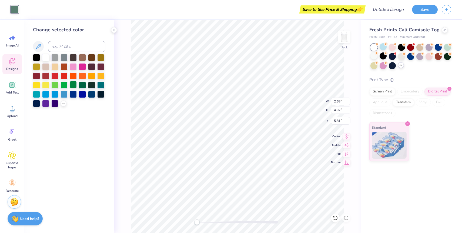
click at [74, 85] on div at bounding box center [73, 84] width 7 height 7
click at [81, 87] on div at bounding box center [82, 84] width 7 height 7
click at [75, 85] on div at bounding box center [73, 84] width 7 height 7
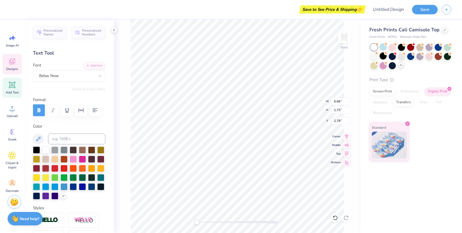
type input "2.86"
type input "2.35"
type input "3.66"
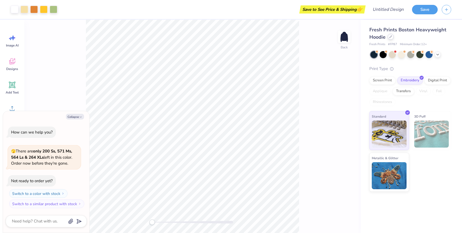
click at [392, 38] on icon at bounding box center [391, 36] width 3 height 3
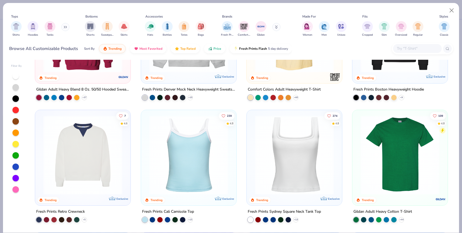
scroll to position [75, 0]
click at [202, 161] on img at bounding box center [189, 154] width 85 height 79
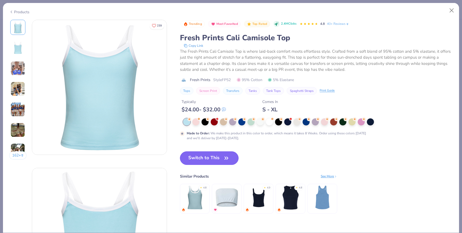
click at [206, 154] on button "Switch to This" at bounding box center [209, 158] width 59 height 14
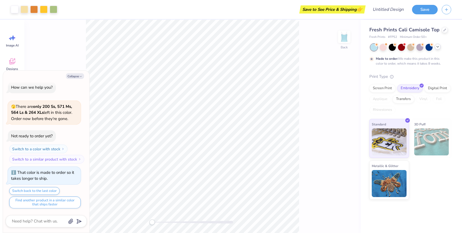
click at [436, 48] on icon at bounding box center [438, 47] width 4 height 4
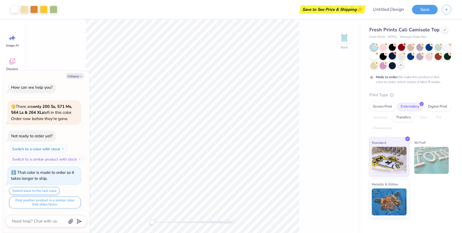
click at [392, 56] on div at bounding box center [392, 55] width 7 height 7
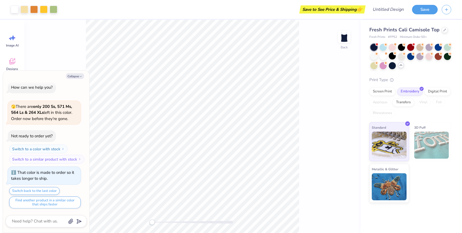
scroll to position [108, 0]
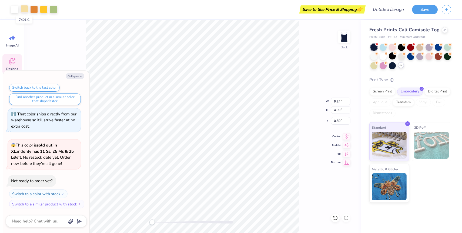
click at [24, 11] on div at bounding box center [25, 9] width 8 height 8
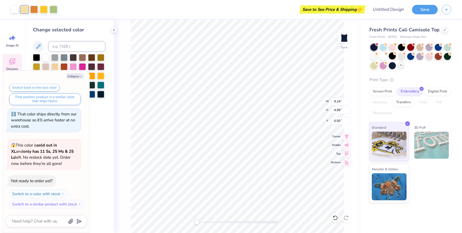
click at [85, 75] on div "Collapse" at bounding box center [46, 76] width 81 height 6
click at [81, 75] on button "Collapse" at bounding box center [75, 76] width 18 height 6
type textarea "x"
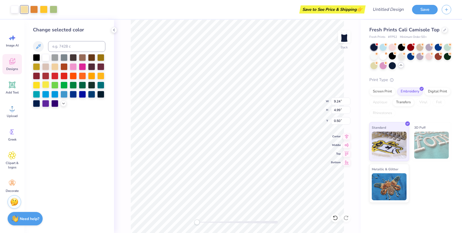
click at [45, 85] on div at bounding box center [45, 84] width 7 height 7
click at [35, 7] on div at bounding box center [34, 9] width 8 height 8
click at [80, 66] on div at bounding box center [82, 66] width 7 height 7
type input "1.96"
click at [73, 67] on div at bounding box center [73, 66] width 7 height 7
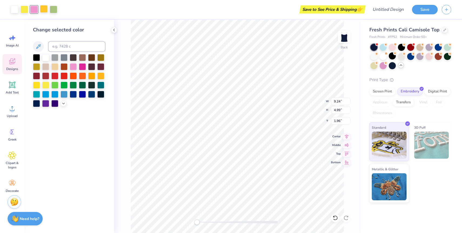
click at [45, 10] on div at bounding box center [44, 9] width 8 height 8
click at [82, 67] on div at bounding box center [82, 66] width 7 height 7
click at [55, 93] on div at bounding box center [54, 93] width 7 height 7
click at [83, 68] on div at bounding box center [82, 66] width 7 height 7
click at [48, 83] on div at bounding box center [45, 84] width 7 height 7
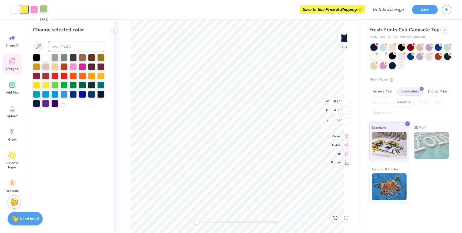
click at [44, 9] on div at bounding box center [44, 9] width 8 height 8
click at [34, 8] on div at bounding box center [34, 9] width 8 height 8
click at [81, 65] on div at bounding box center [82, 66] width 7 height 7
click at [74, 67] on div at bounding box center [73, 66] width 7 height 7
click at [82, 66] on div at bounding box center [82, 66] width 7 height 7
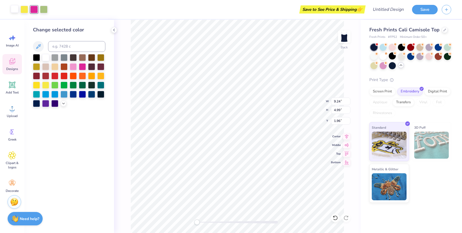
click at [15, 8] on div at bounding box center [15, 9] width 8 height 8
click at [38, 86] on div at bounding box center [36, 84] width 7 height 7
click at [45, 84] on div at bounding box center [45, 84] width 7 height 7
click at [8, 9] on div "Art colors" at bounding box center [19, 9] width 38 height 19
click at [336, 218] on icon at bounding box center [335, 217] width 5 height 5
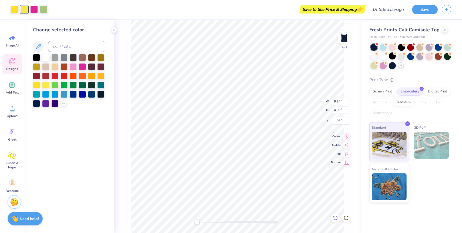
click at [336, 218] on icon at bounding box center [335, 217] width 5 height 5
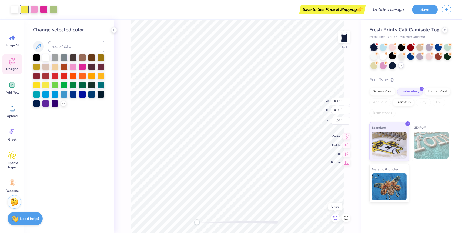
click at [336, 218] on icon at bounding box center [335, 217] width 5 height 5
click at [14, 10] on div at bounding box center [15, 9] width 8 height 8
click at [23, 10] on div at bounding box center [25, 9] width 8 height 8
click at [46, 87] on div at bounding box center [45, 84] width 7 height 7
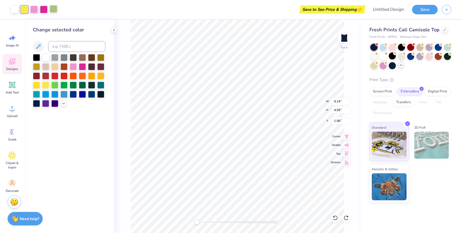
click at [54, 9] on div at bounding box center [54, 9] width 8 height 8
click at [65, 86] on div at bounding box center [64, 84] width 7 height 7
click at [57, 84] on div at bounding box center [54, 84] width 7 height 7
click at [23, 10] on div at bounding box center [25, 9] width 8 height 8
click at [64, 104] on icon at bounding box center [63, 103] width 4 height 4
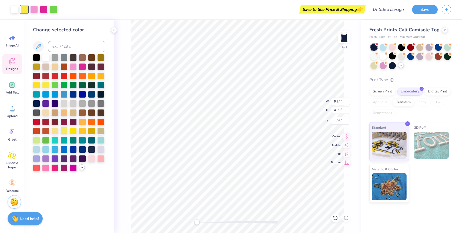
click at [66, 130] on div at bounding box center [64, 130] width 7 height 7
click at [47, 9] on div at bounding box center [44, 9] width 8 height 8
click at [102, 142] on div at bounding box center [100, 139] width 7 height 7
click at [36, 7] on div at bounding box center [34, 9] width 8 height 8
click at [82, 65] on div at bounding box center [82, 66] width 7 height 7
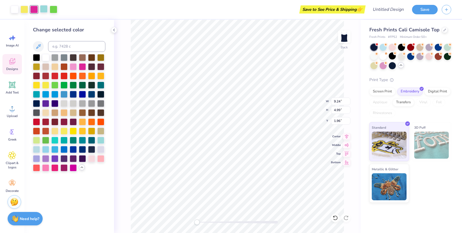
click at [45, 11] on div at bounding box center [44, 9] width 8 height 8
click at [74, 65] on div at bounding box center [73, 66] width 7 height 7
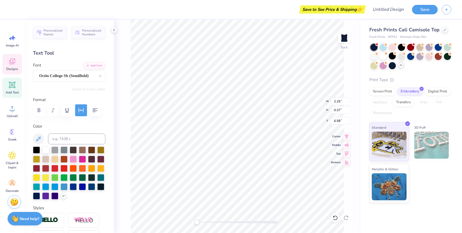
scroll to position [0, 0]
type textarea "L"
type input "3.65"
type input "6.05"
click at [335, 220] on icon at bounding box center [335, 217] width 5 height 5
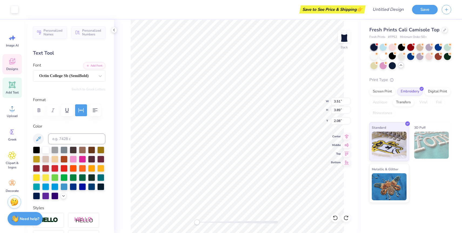
type input "2.55"
type input "3.45"
type input "2.01"
type input "3.29"
type input "3.78"
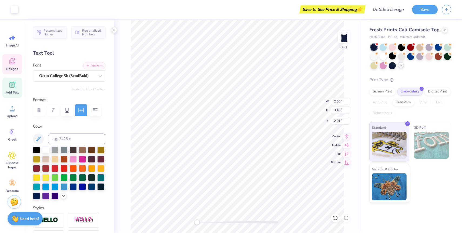
type input "2.13"
